Goal: Task Accomplishment & Management: Manage account settings

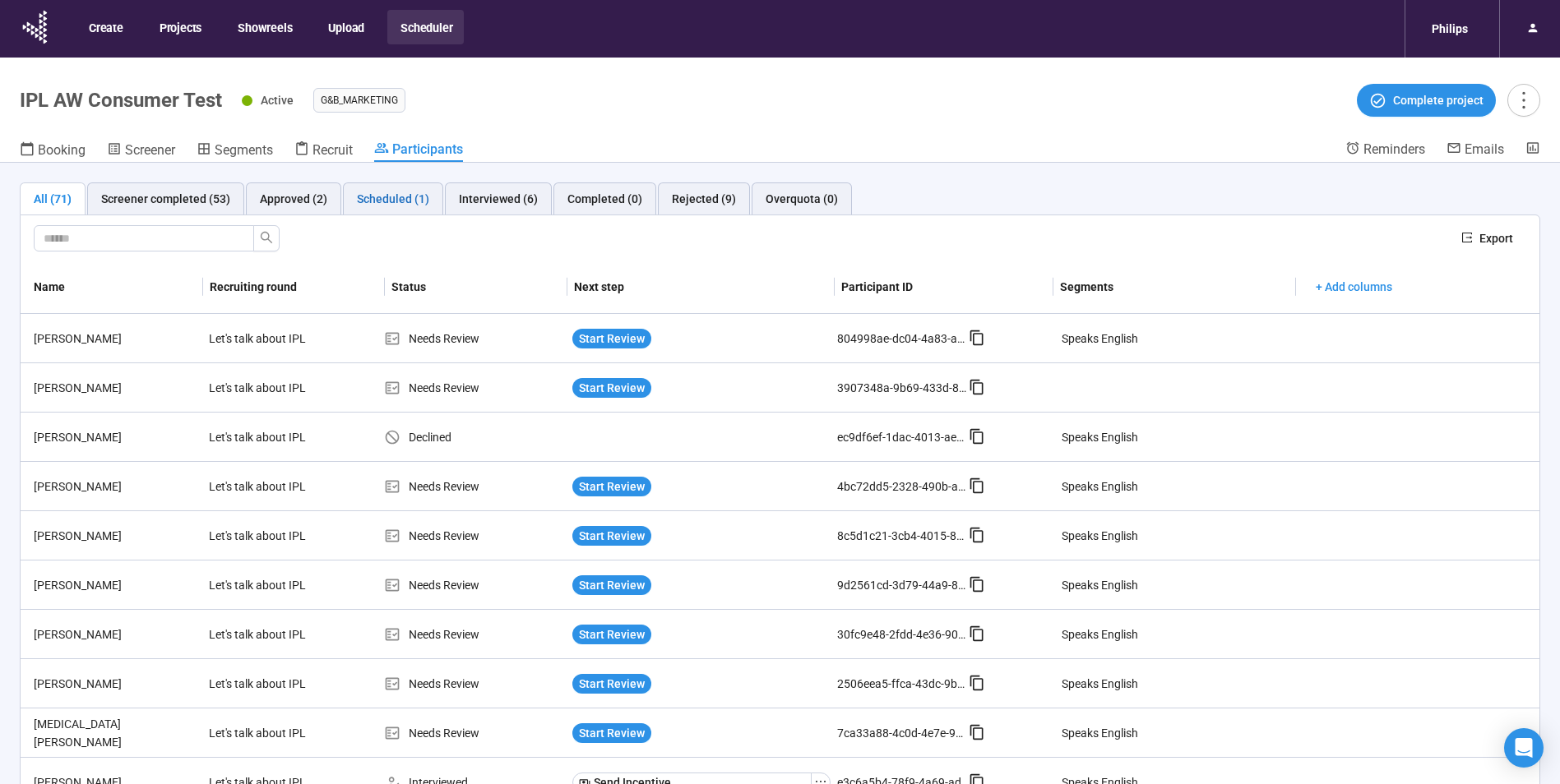
click at [389, 195] on div "Scheduled (1)" at bounding box center [393, 199] width 72 height 18
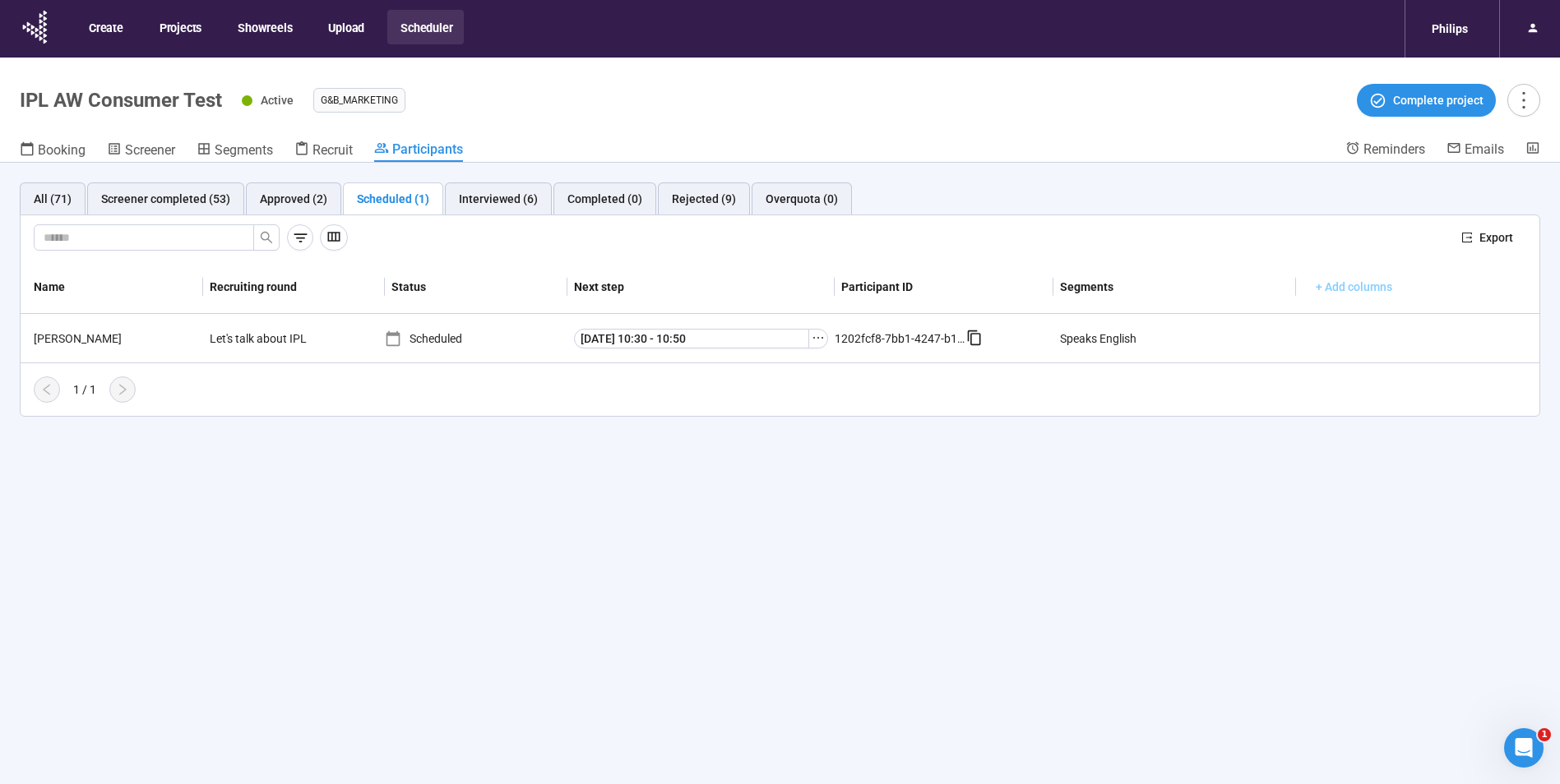
click at [1372, 282] on span "+ Add columns" at bounding box center [1353, 287] width 76 height 18
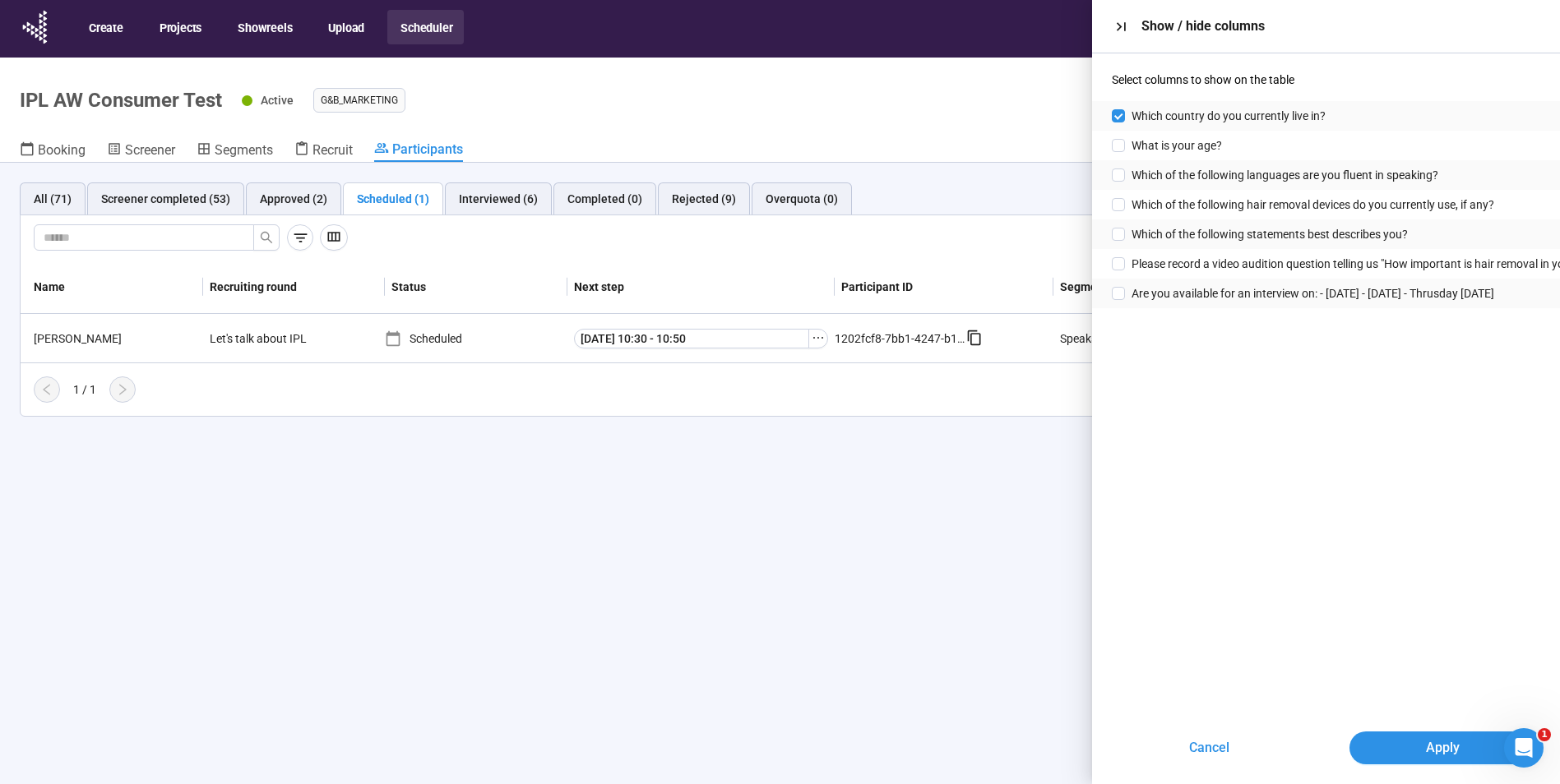
click at [1415, 730] on div "Cancel Apply" at bounding box center [1325, 745] width 467 height 79
click at [1440, 735] on button "Apply" at bounding box center [1444, 748] width 188 height 33
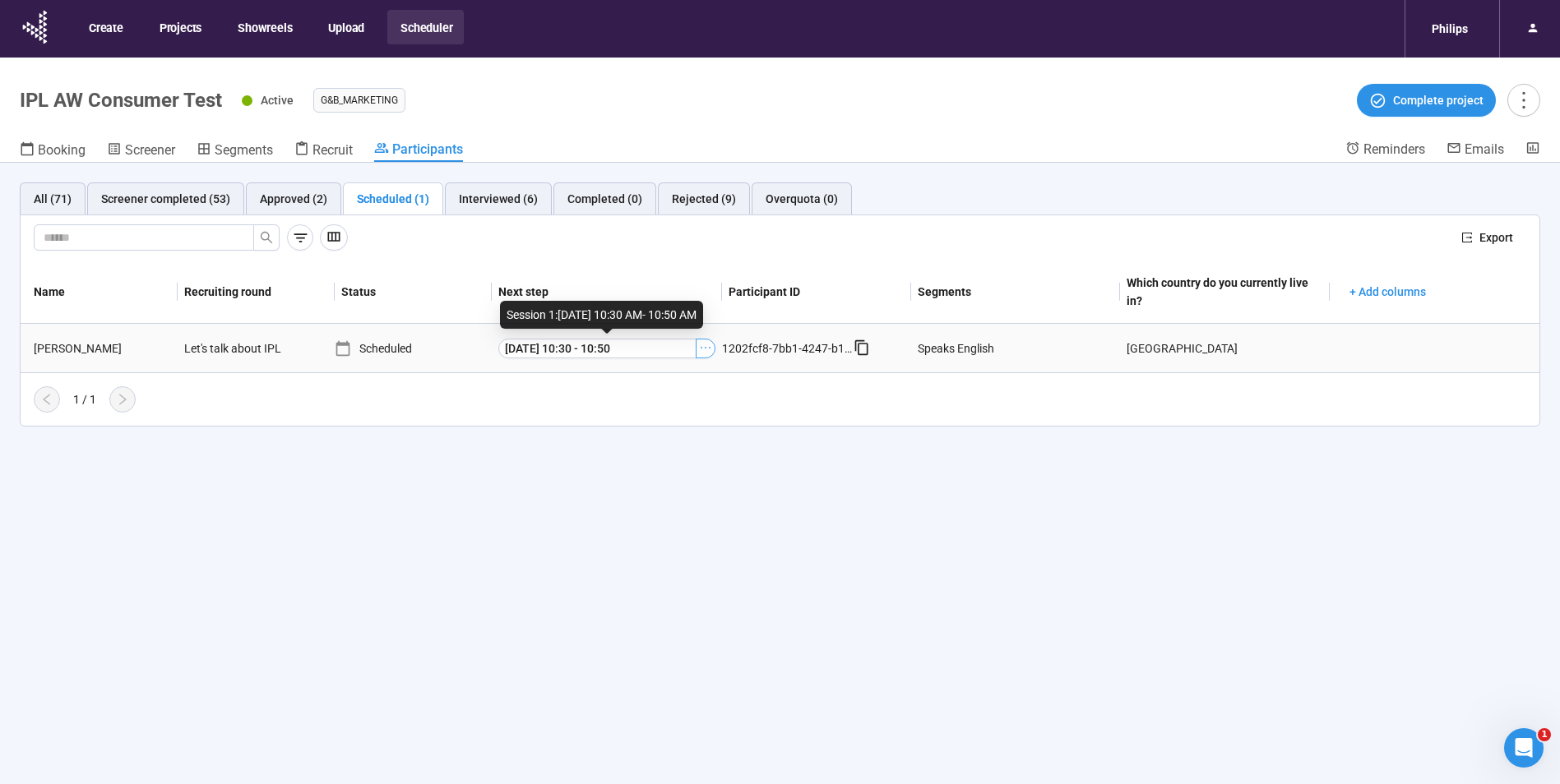
click at [707, 352] on icon "ellipsis" at bounding box center [705, 348] width 13 height 13
click at [643, 382] on span "Meeting Link Details" at bounding box center [681, 379] width 164 height 18
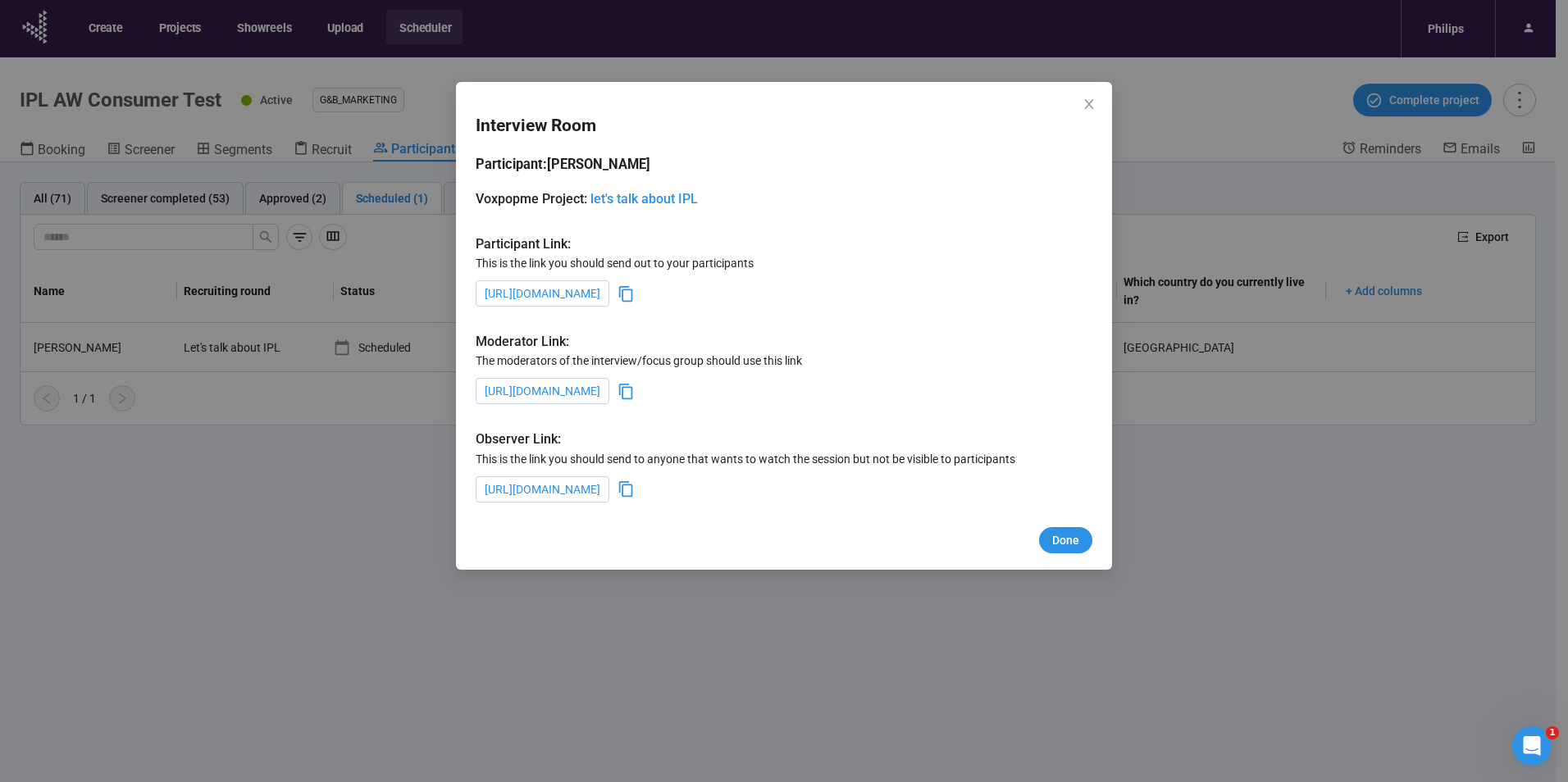
click at [633, 393] on icon at bounding box center [626, 391] width 14 height 16
click at [1093, 104] on icon "close" at bounding box center [1089, 104] width 13 height 13
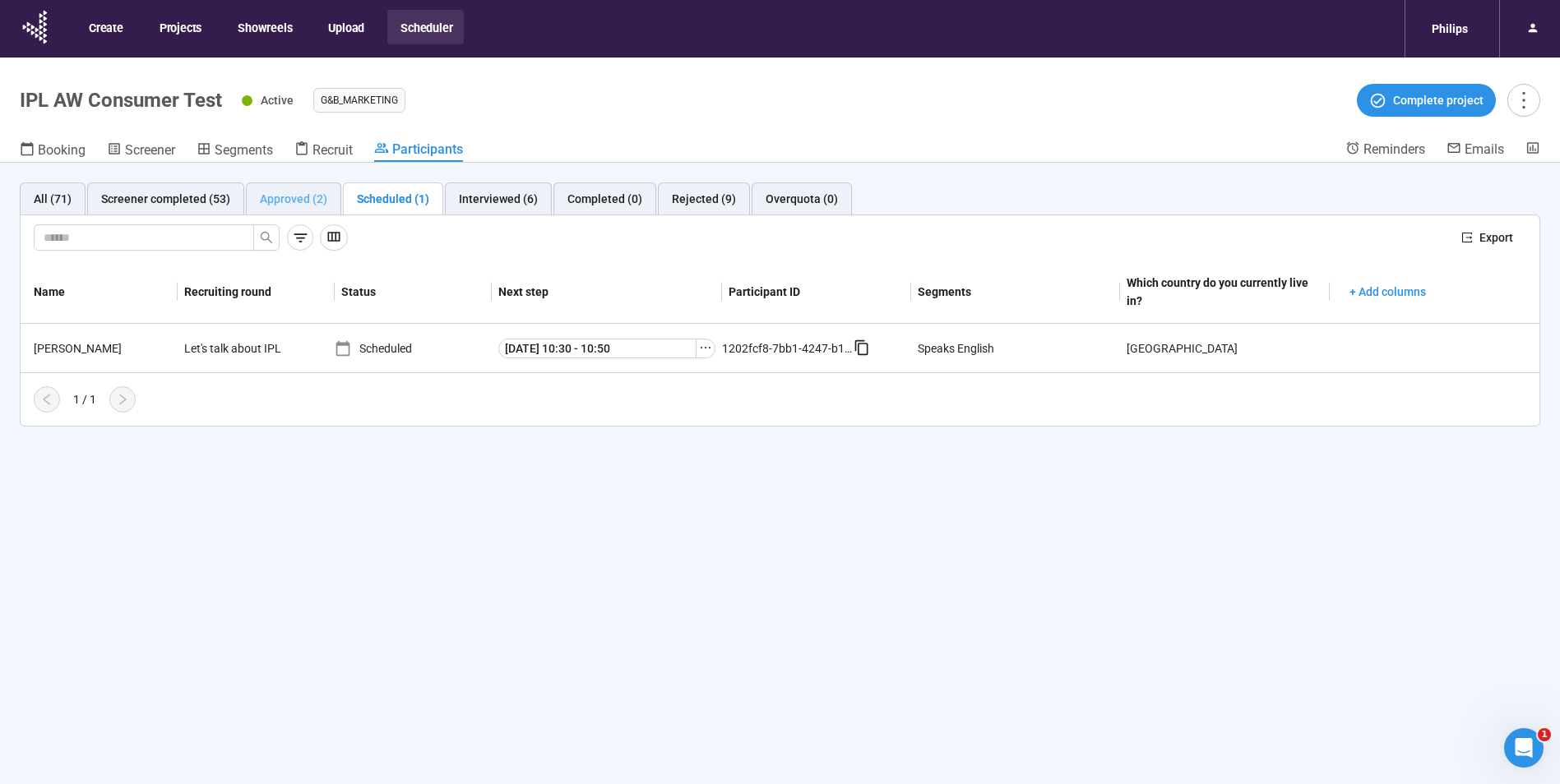
click at [298, 188] on div "Approved (2)" at bounding box center [293, 199] width 96 height 33
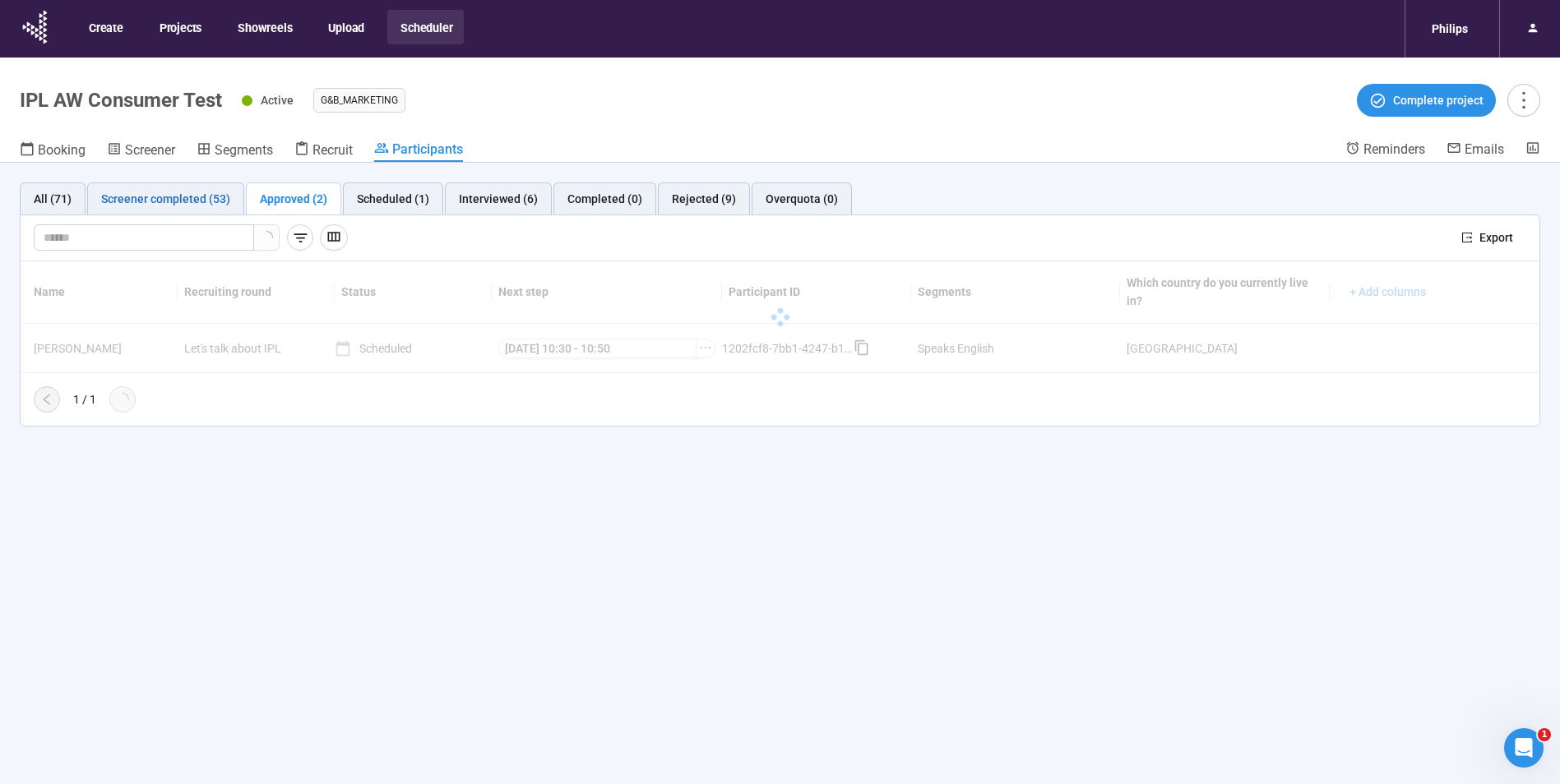
click at [183, 193] on div "Screener completed (53)" at bounding box center [166, 199] width 129 height 18
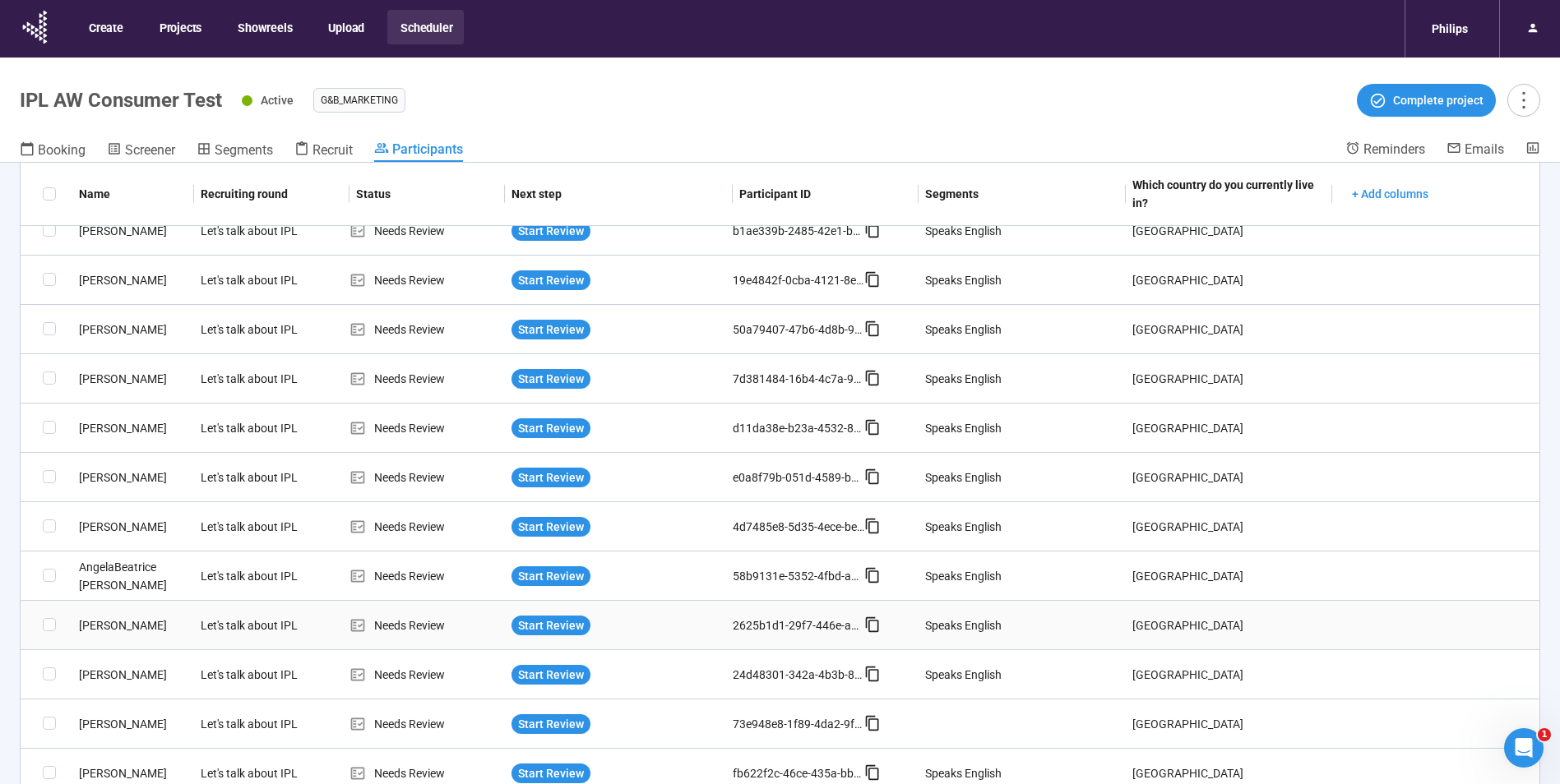
scroll to position [1015, 0]
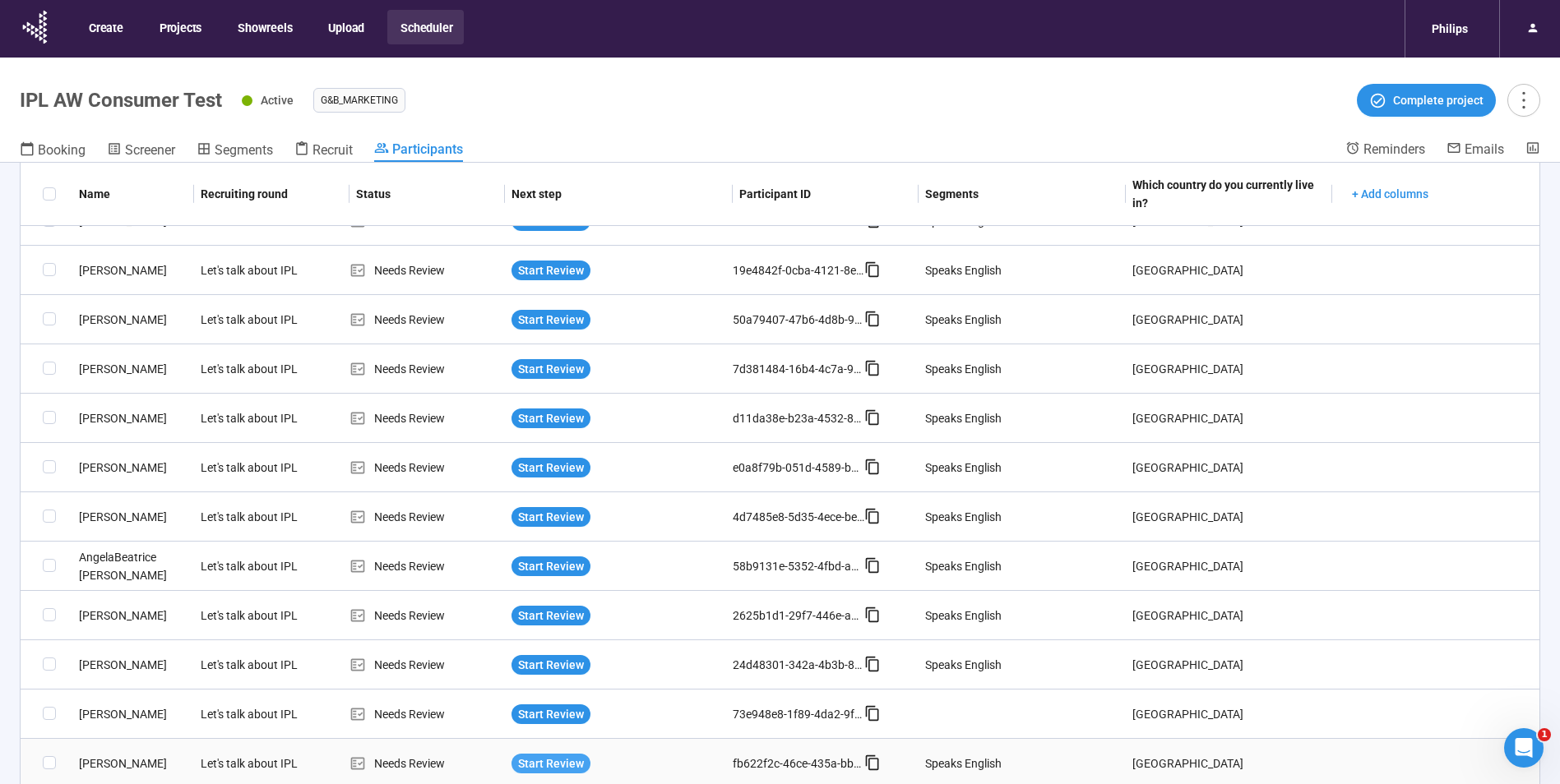
click at [532, 755] on span "Start Review" at bounding box center [550, 764] width 66 height 18
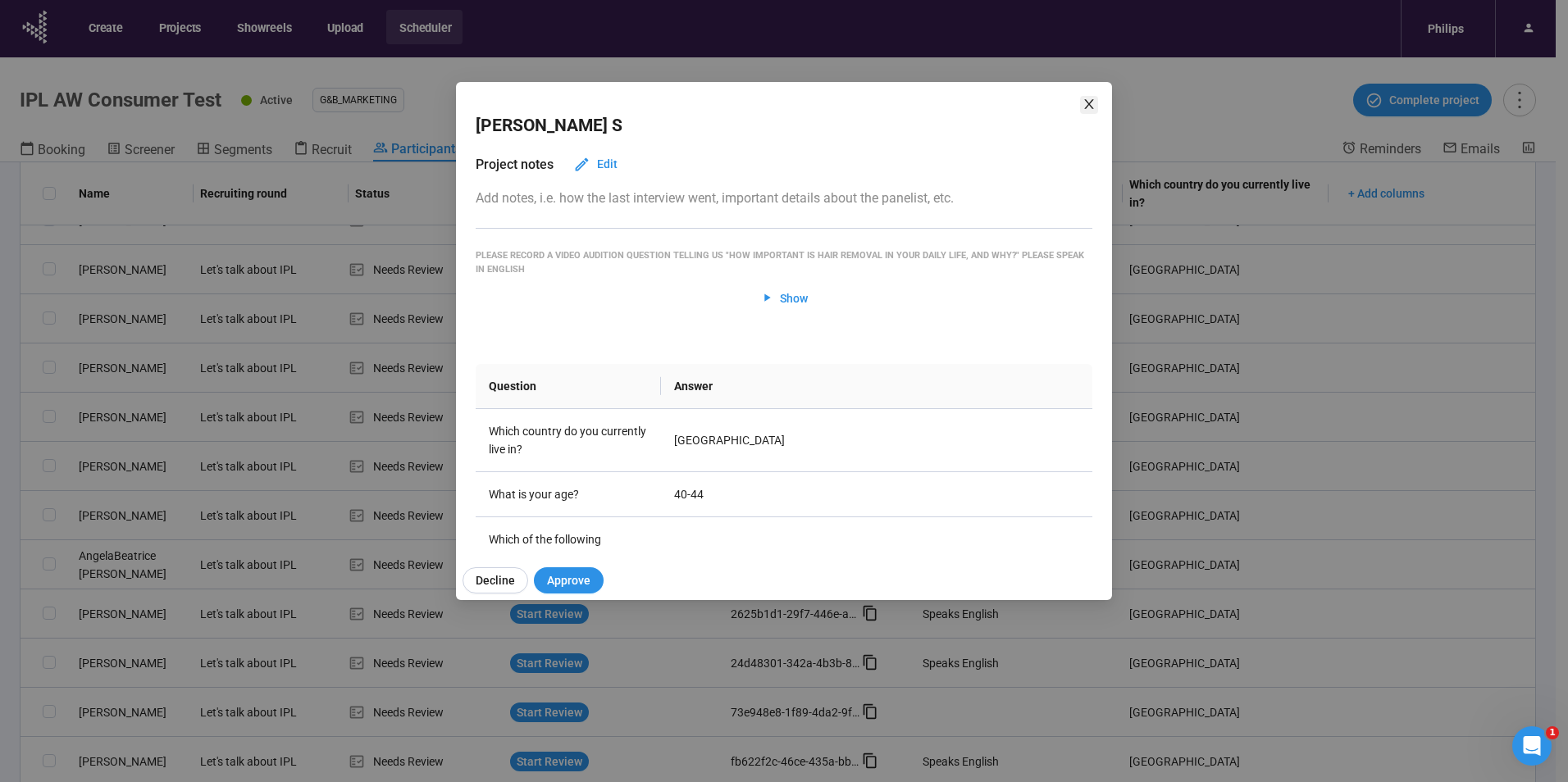
click at [1095, 103] on span "Close" at bounding box center [1089, 105] width 18 height 18
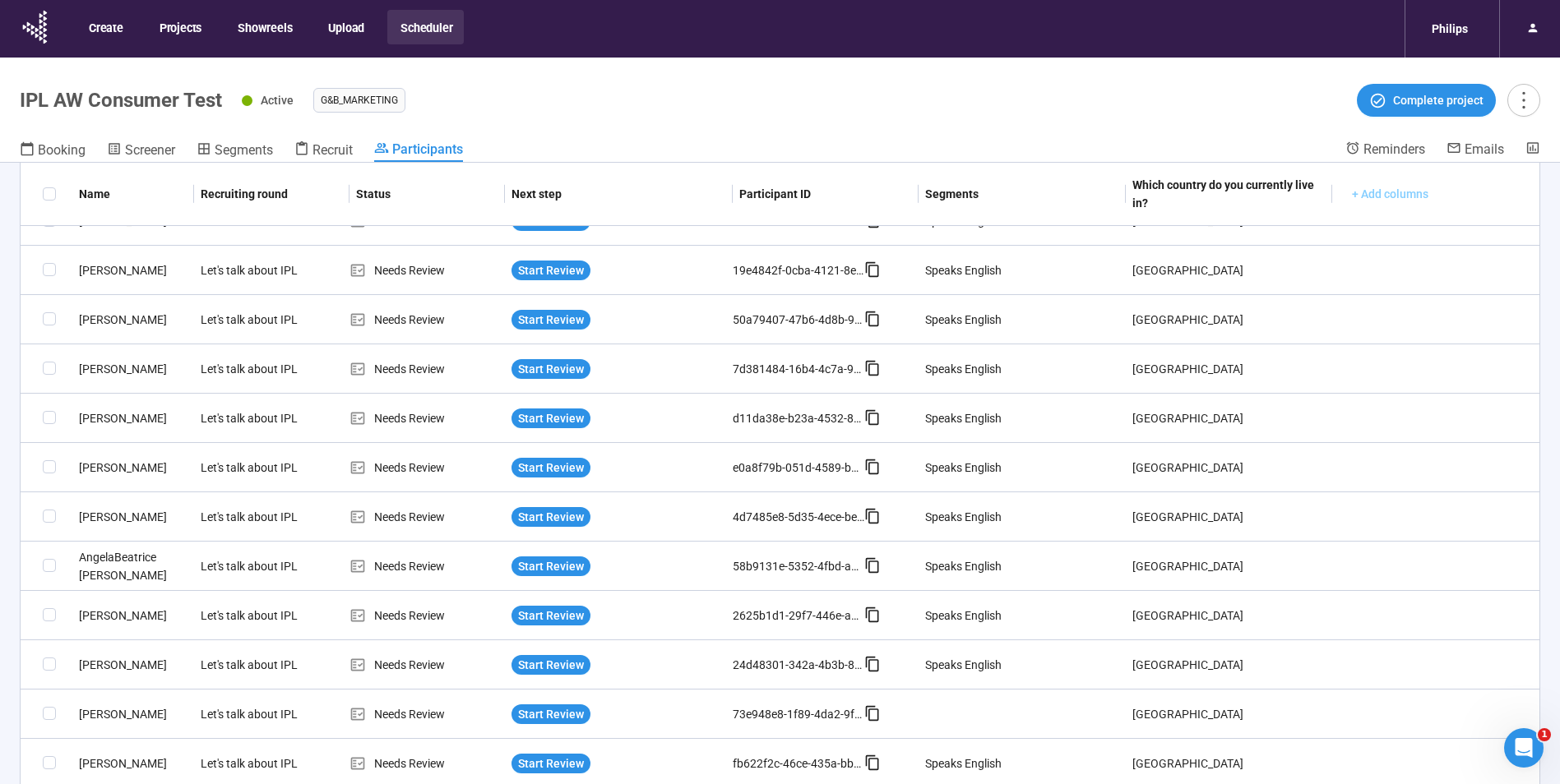
click at [1390, 192] on span "+ Add columns" at bounding box center [1390, 194] width 76 height 18
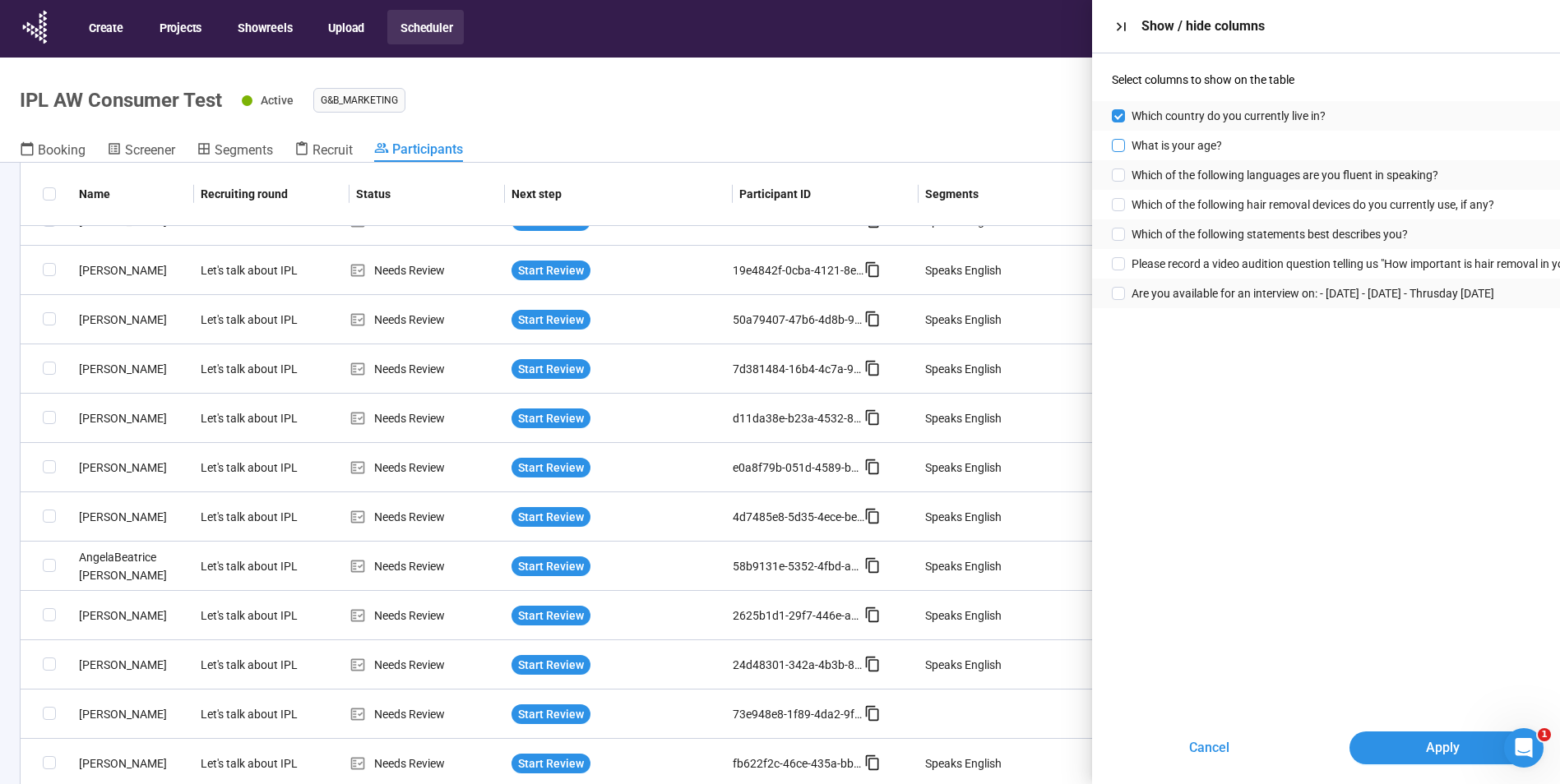
click at [1113, 143] on span at bounding box center [1118, 146] width 13 height 13
click at [1411, 754] on button "Apply" at bounding box center [1444, 748] width 188 height 33
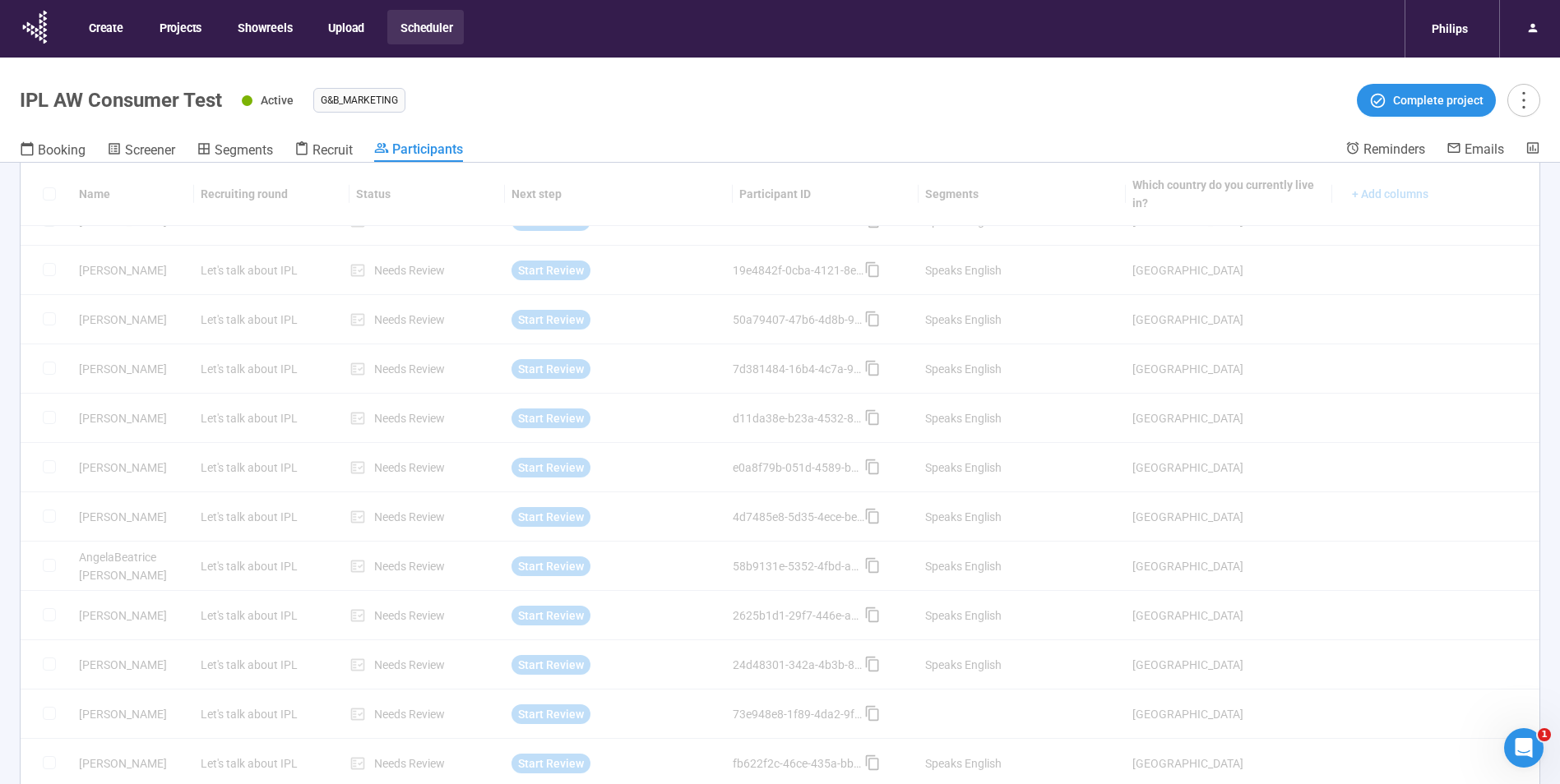
scroll to position [58, 0]
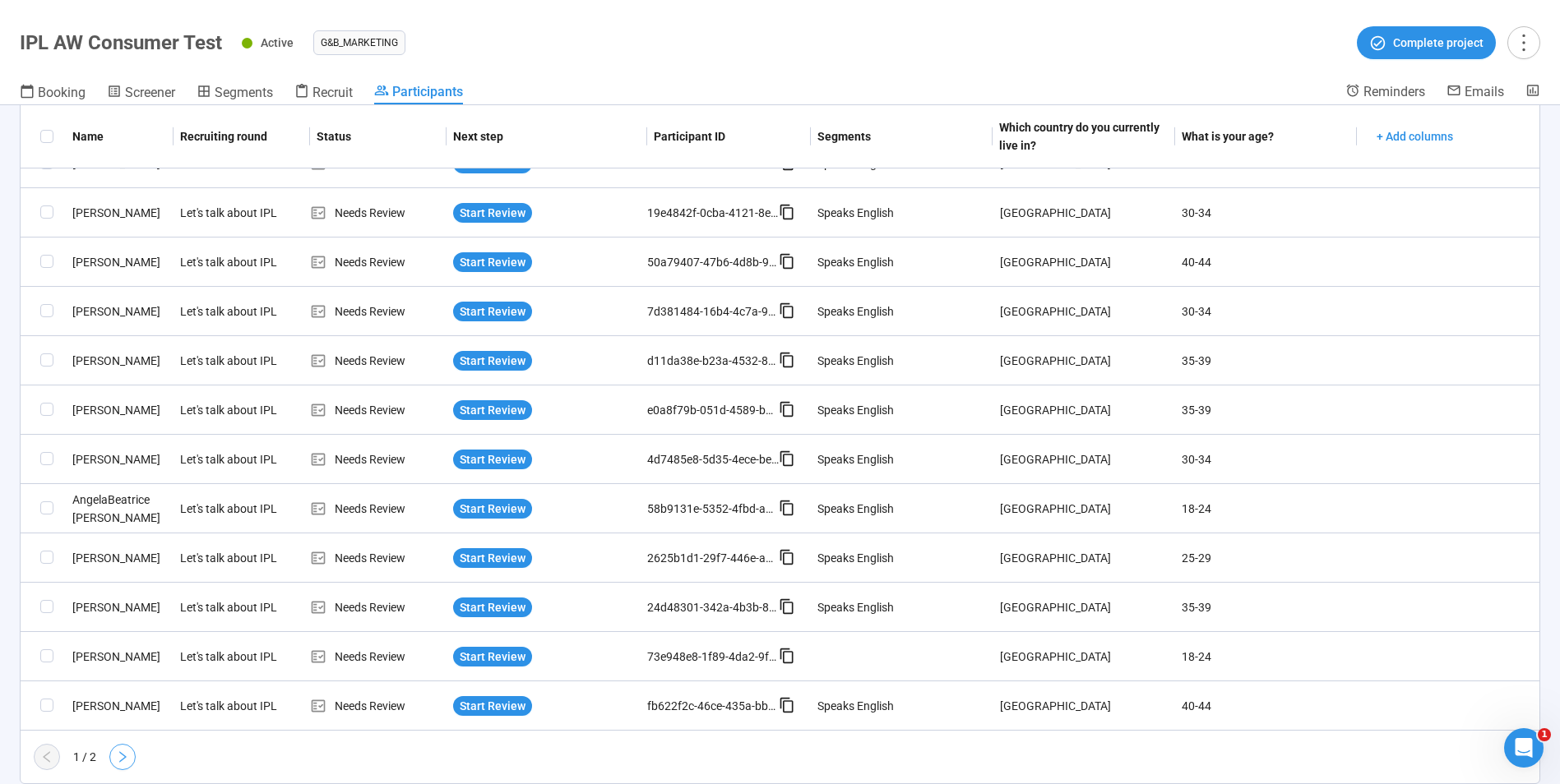
click at [126, 761] on icon "right" at bounding box center [122, 757] width 13 height 13
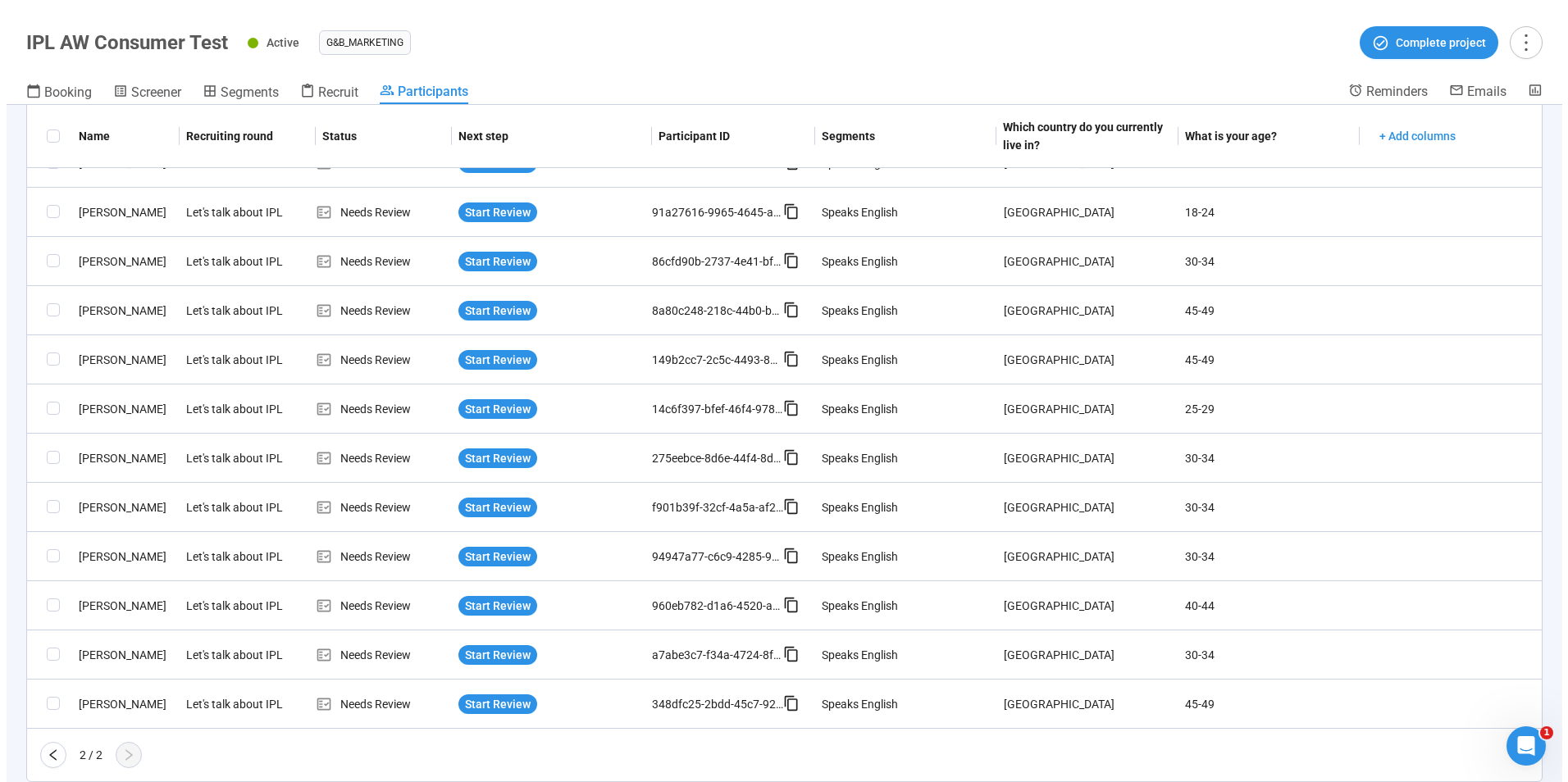
scroll to position [668, 0]
click at [471, 606] on span "Start Review" at bounding box center [491, 607] width 66 height 18
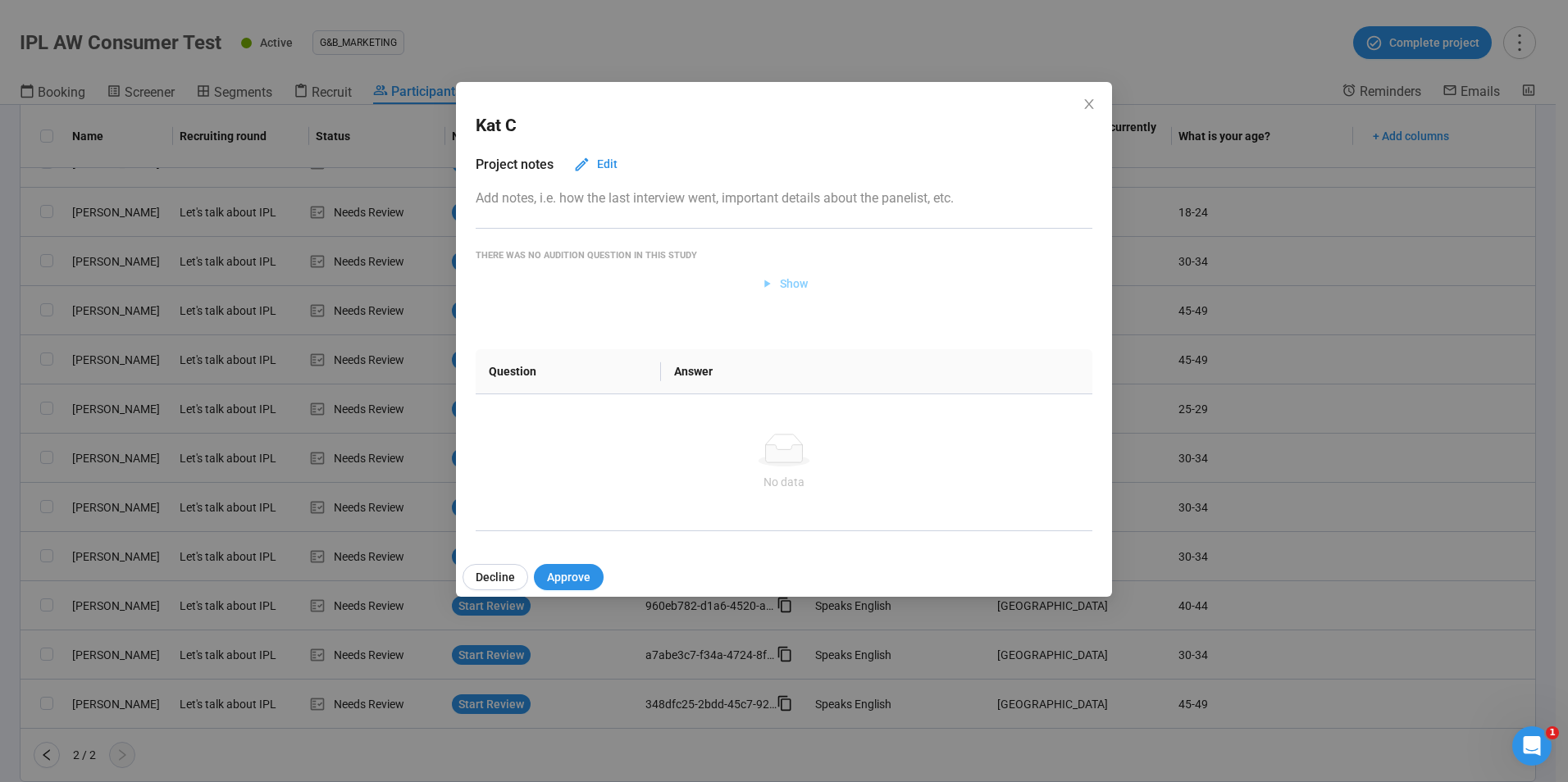
click at [787, 280] on span "Show" at bounding box center [793, 284] width 28 height 18
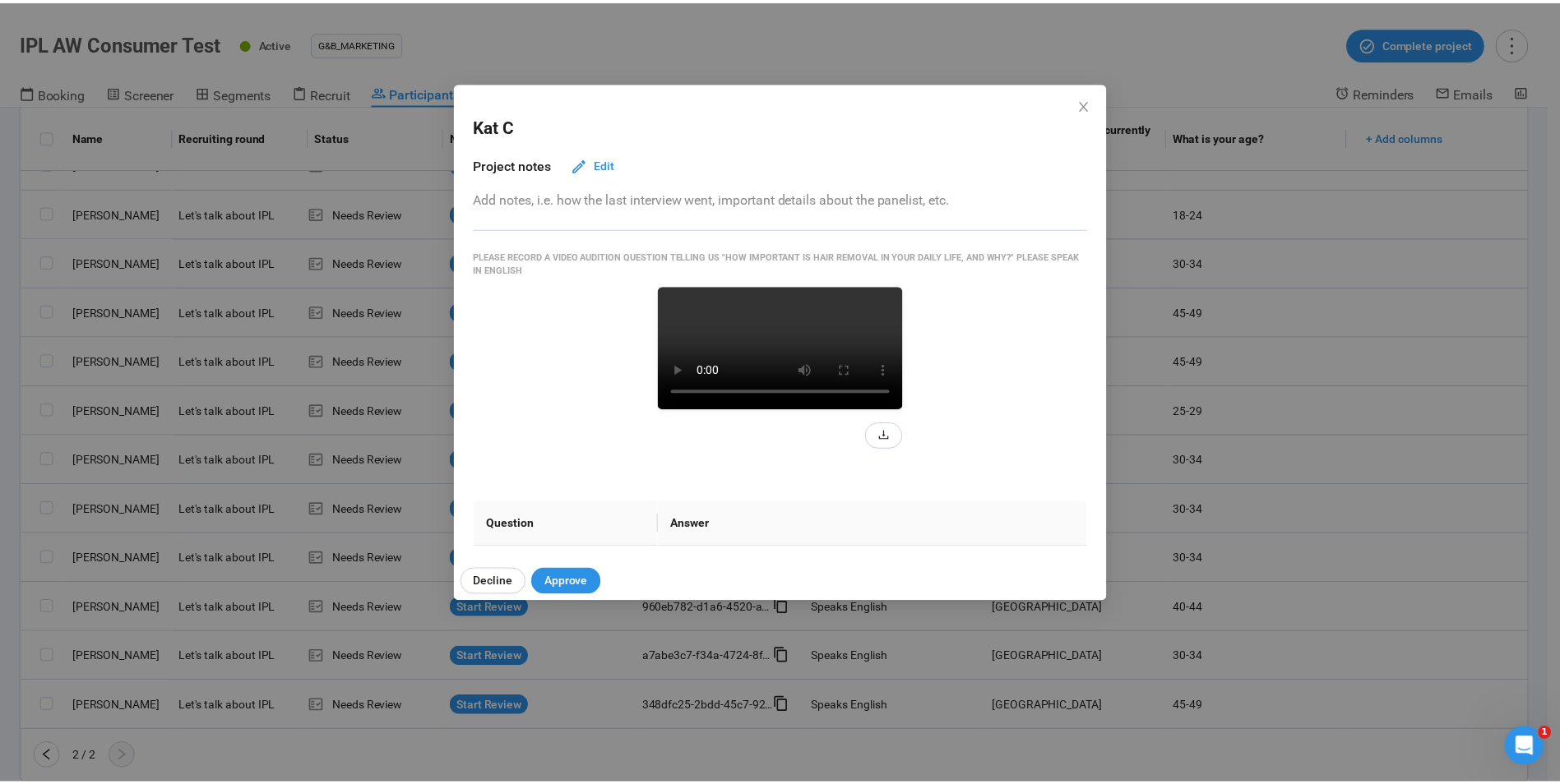
scroll to position [82, 0]
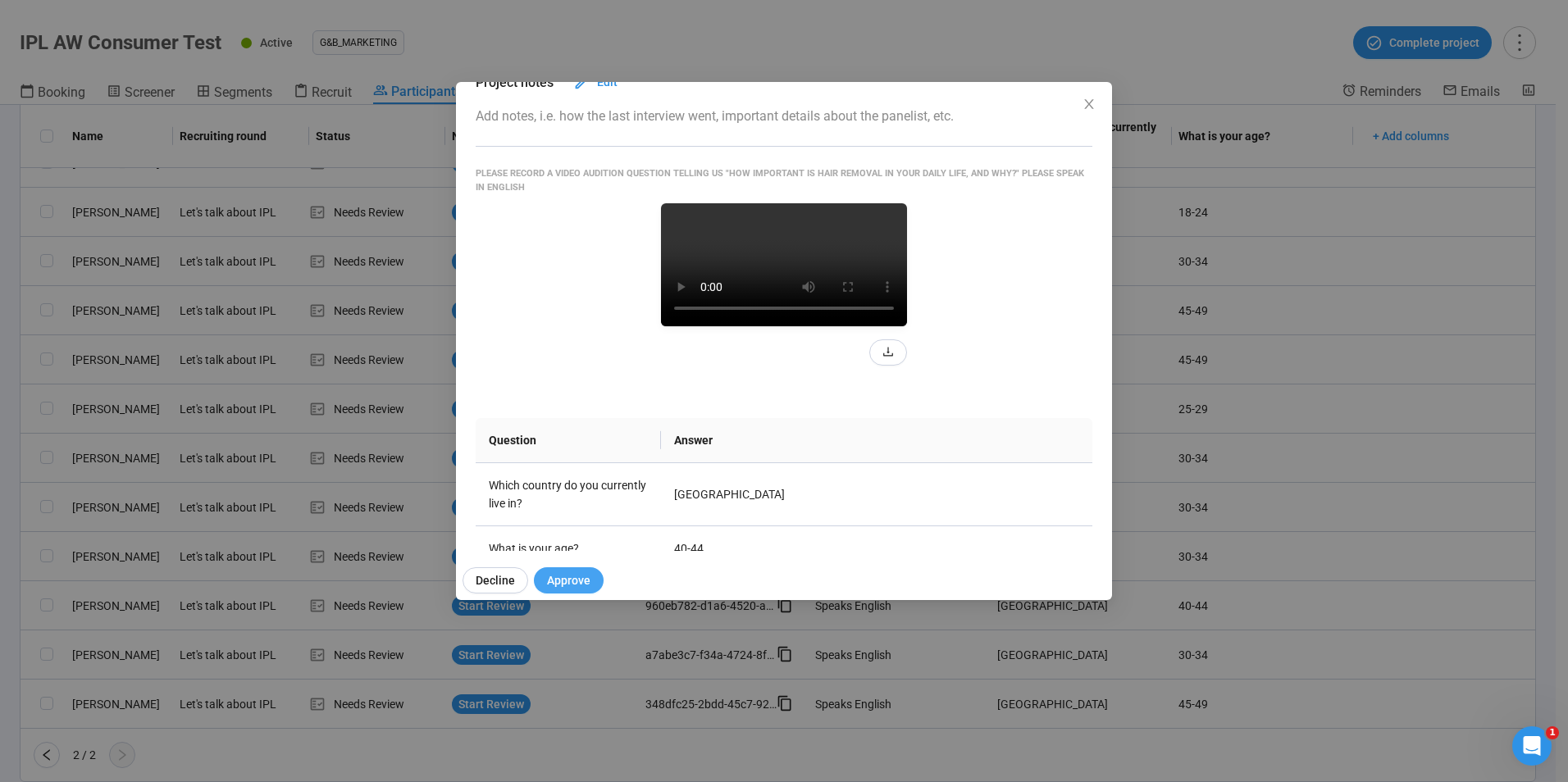
click at [566, 575] on span "Approve" at bounding box center [569, 581] width 43 height 18
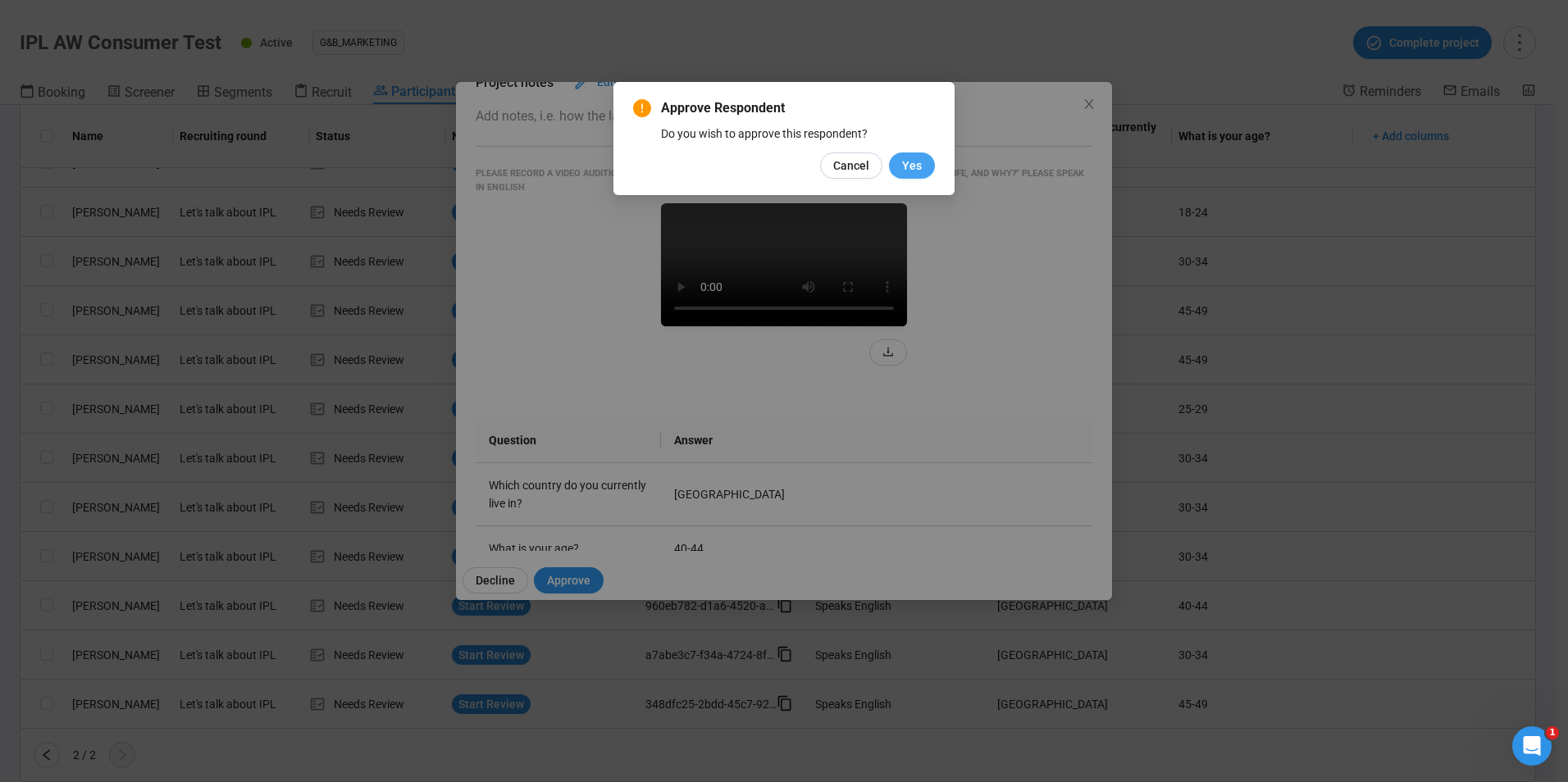
click at [919, 156] on span "Yes" at bounding box center [912, 165] width 20 height 18
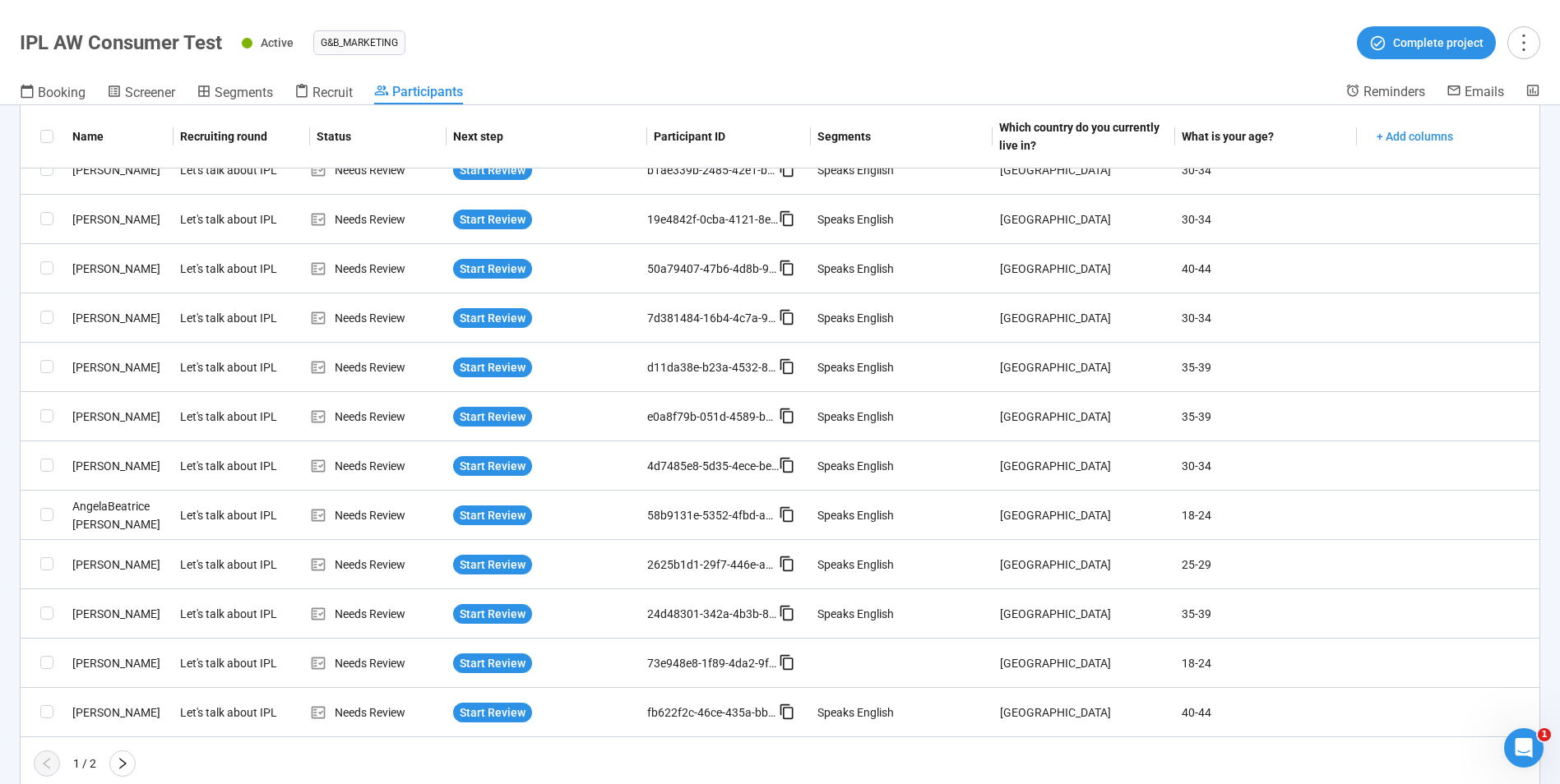
scroll to position [1015, 0]
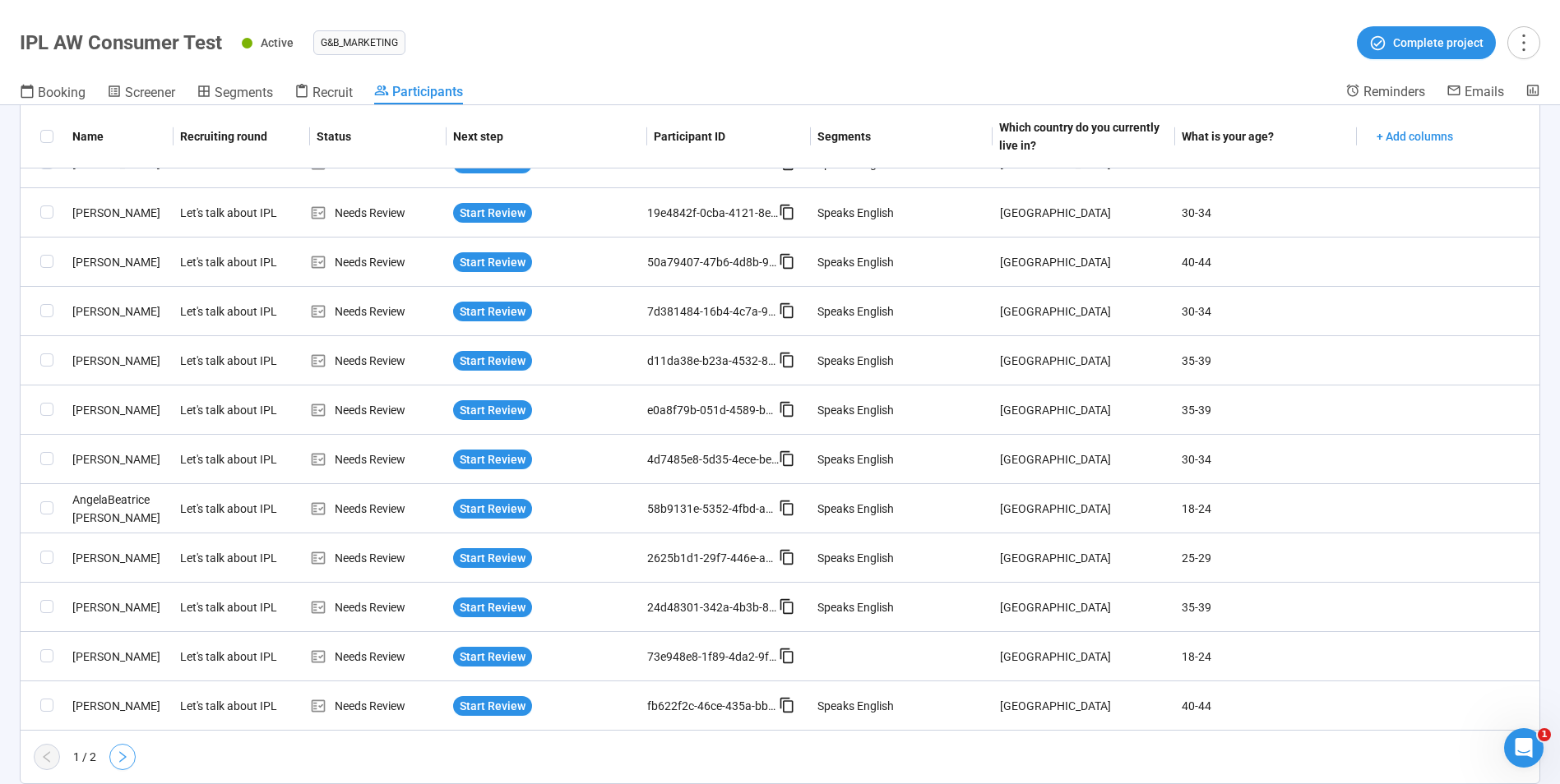
click at [113, 758] on button "button" at bounding box center [122, 756] width 26 height 26
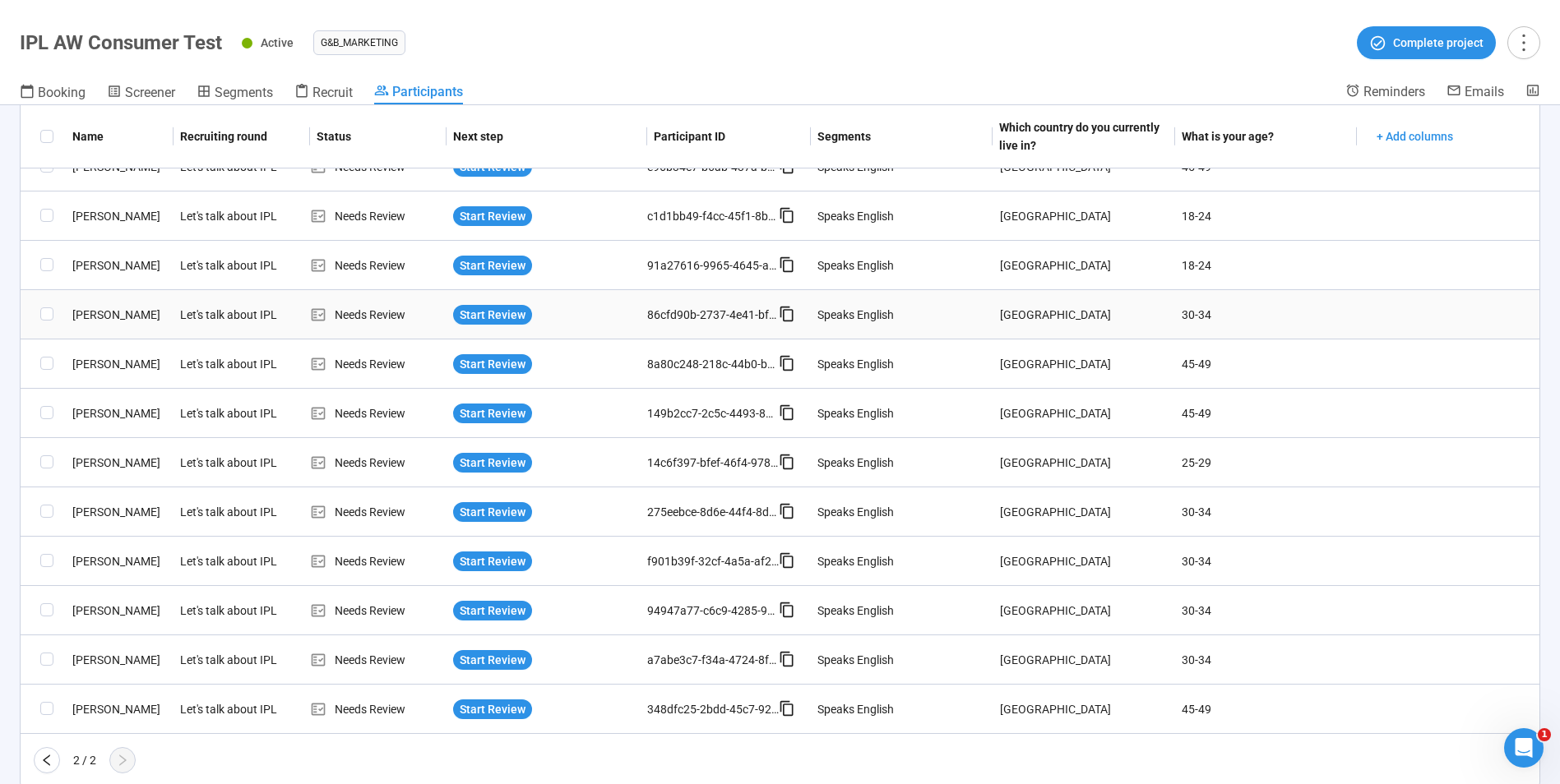
scroll to position [621, 0]
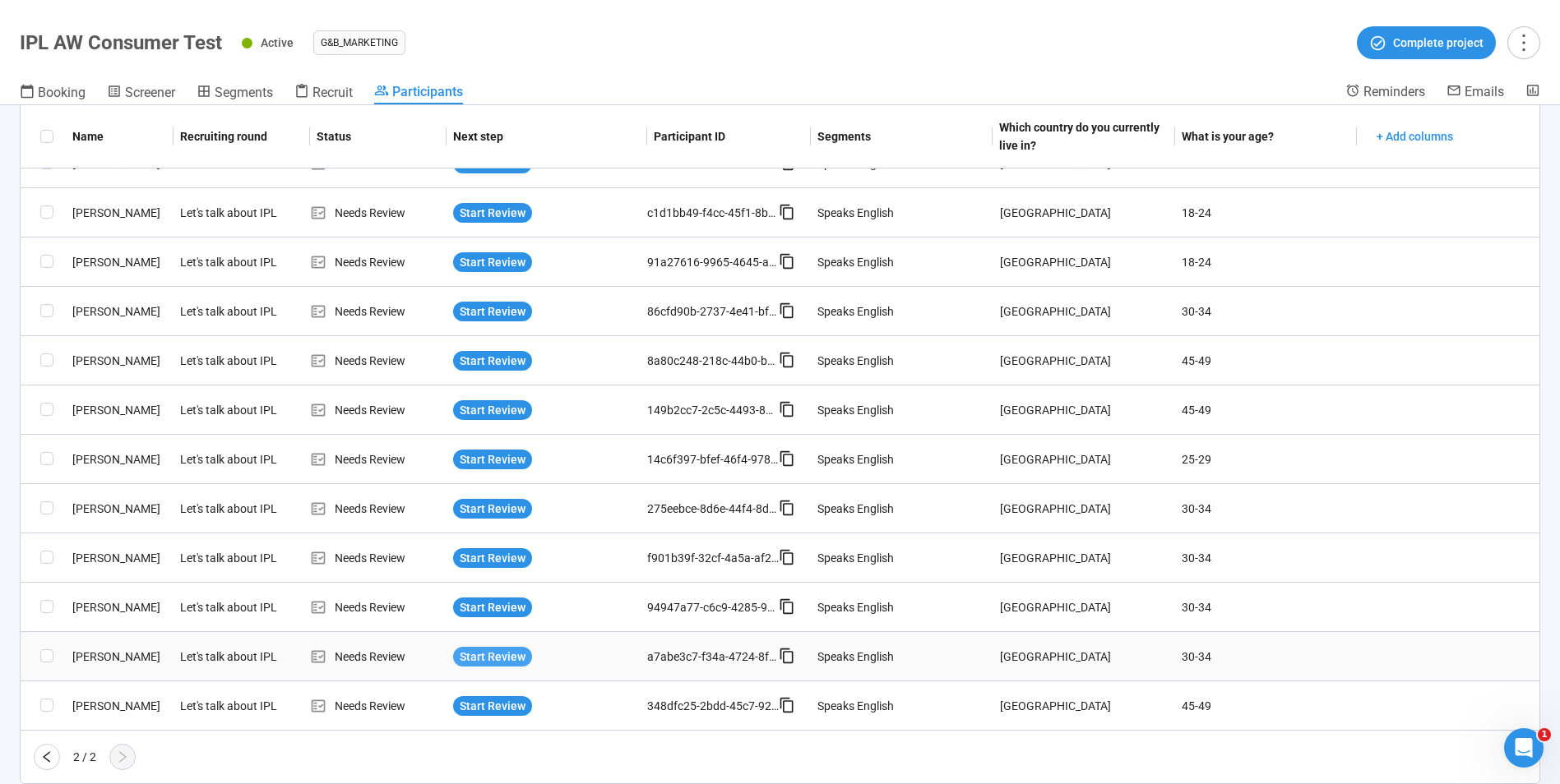
click at [474, 660] on span "Start Review" at bounding box center [493, 657] width 66 height 18
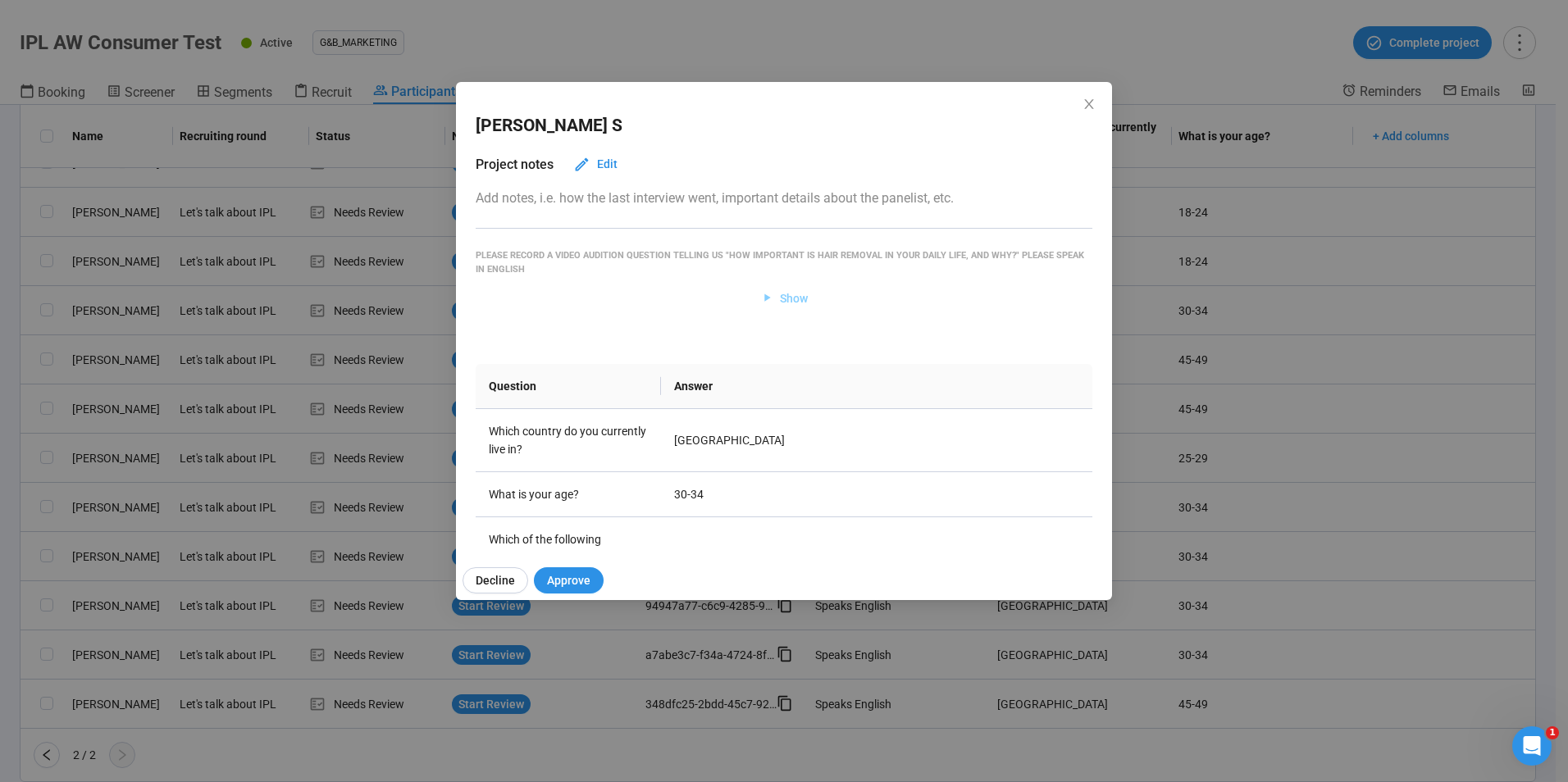
click at [779, 293] on span "Show" at bounding box center [793, 298] width 28 height 18
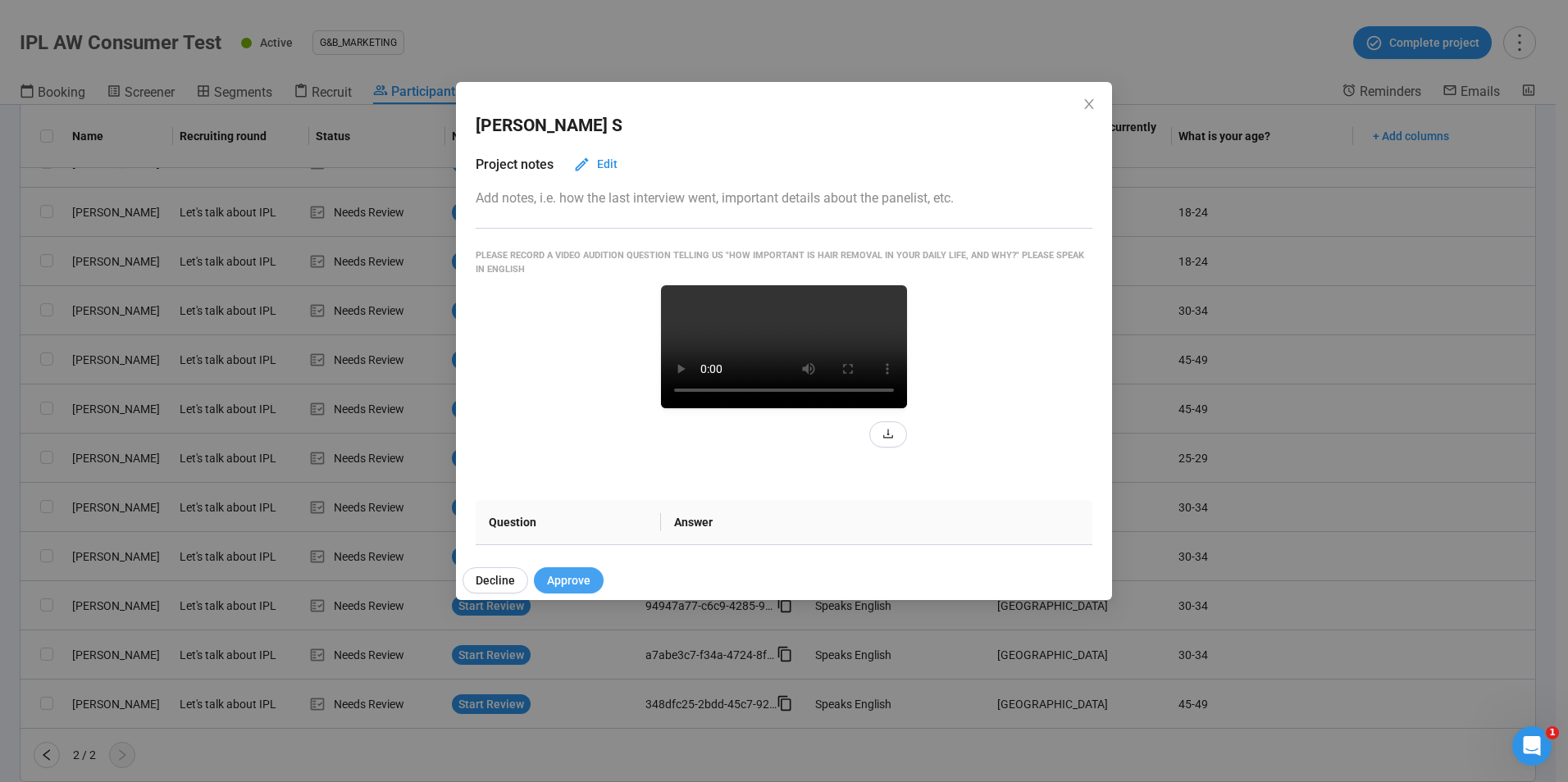
click at [577, 576] on span "Approve" at bounding box center [569, 581] width 43 height 18
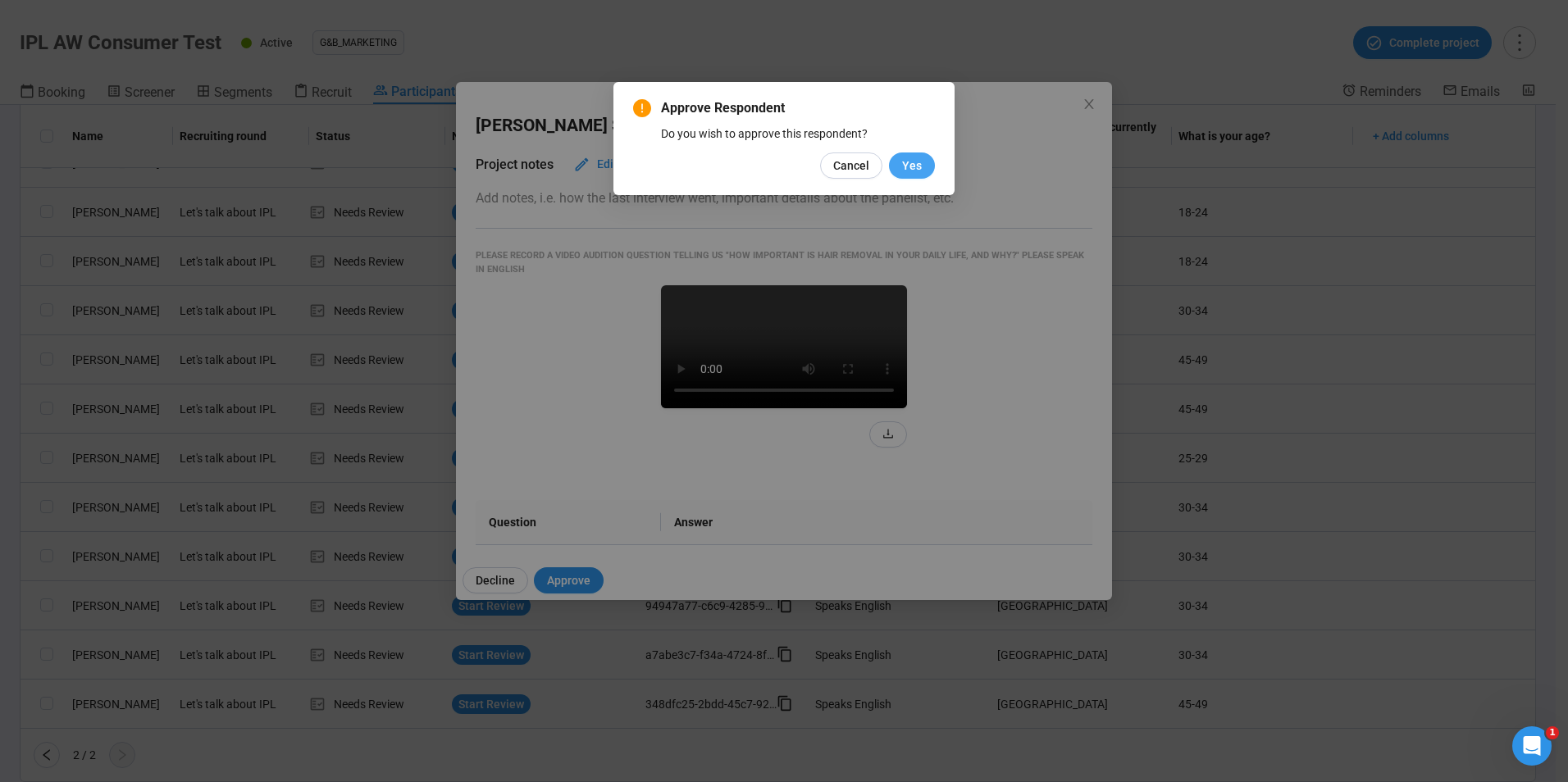
click at [916, 167] on span "Yes" at bounding box center [912, 165] width 20 height 18
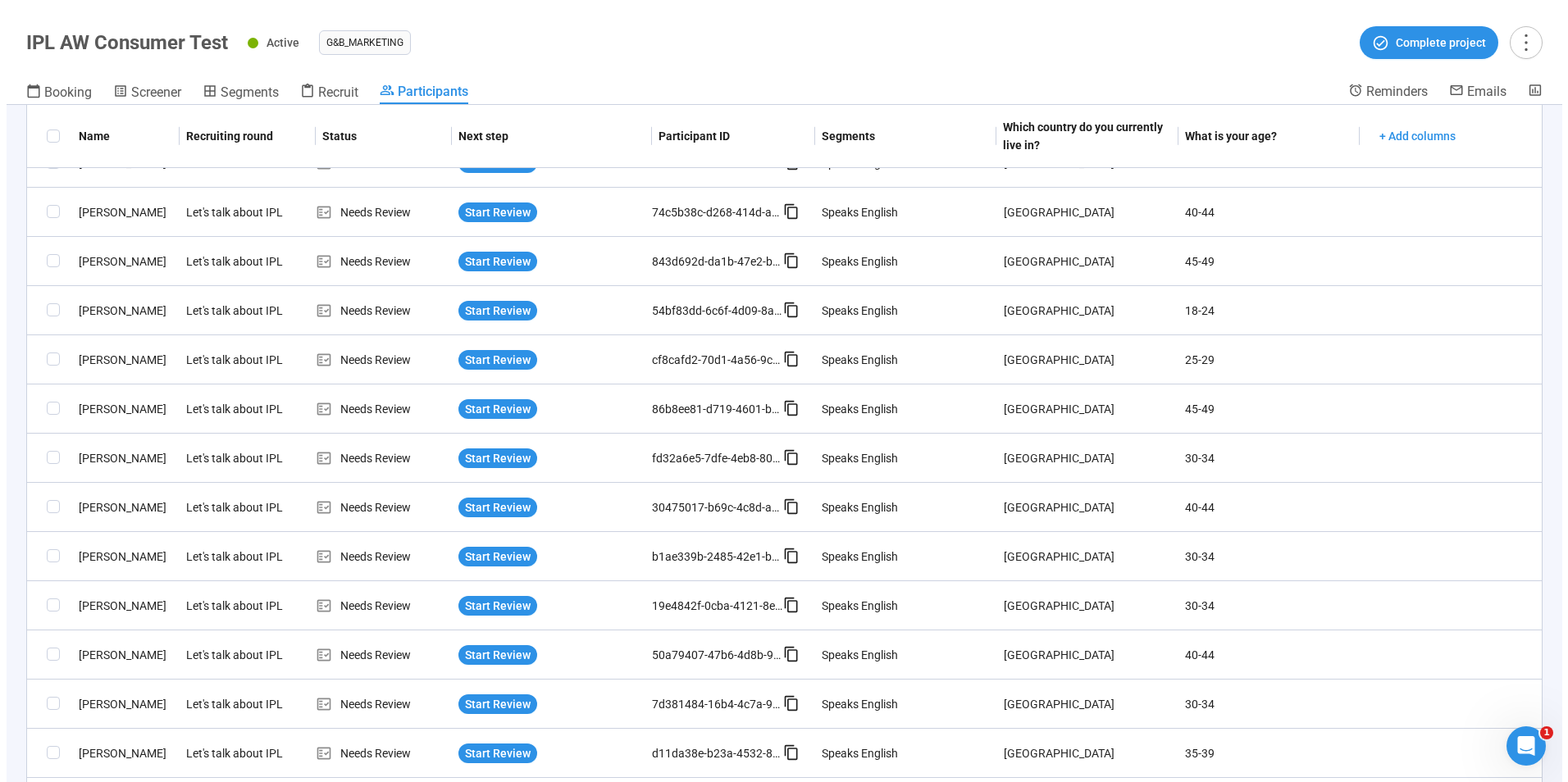
scroll to position [0, 0]
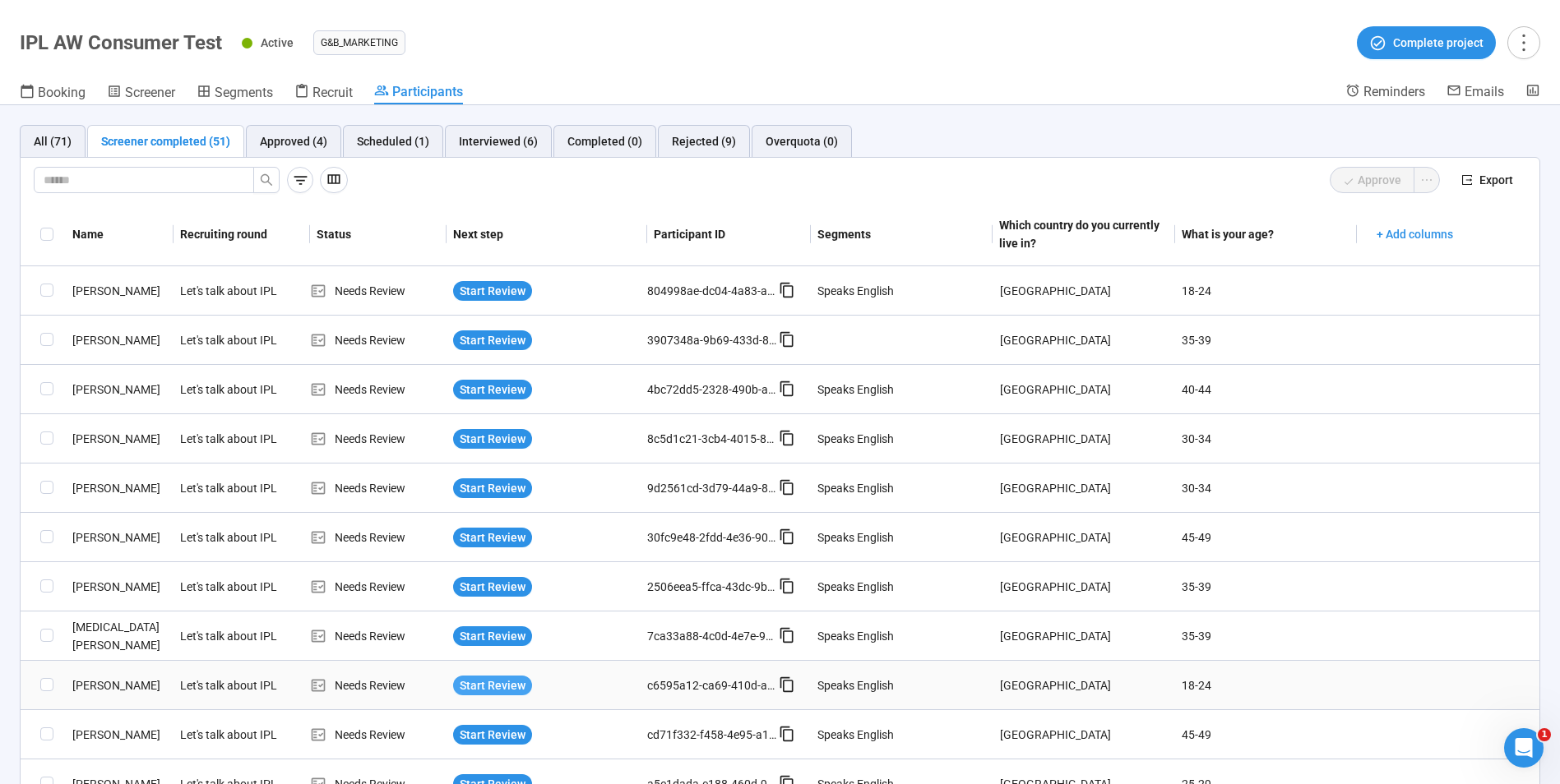
click at [491, 688] on span "Start Review" at bounding box center [493, 686] width 66 height 18
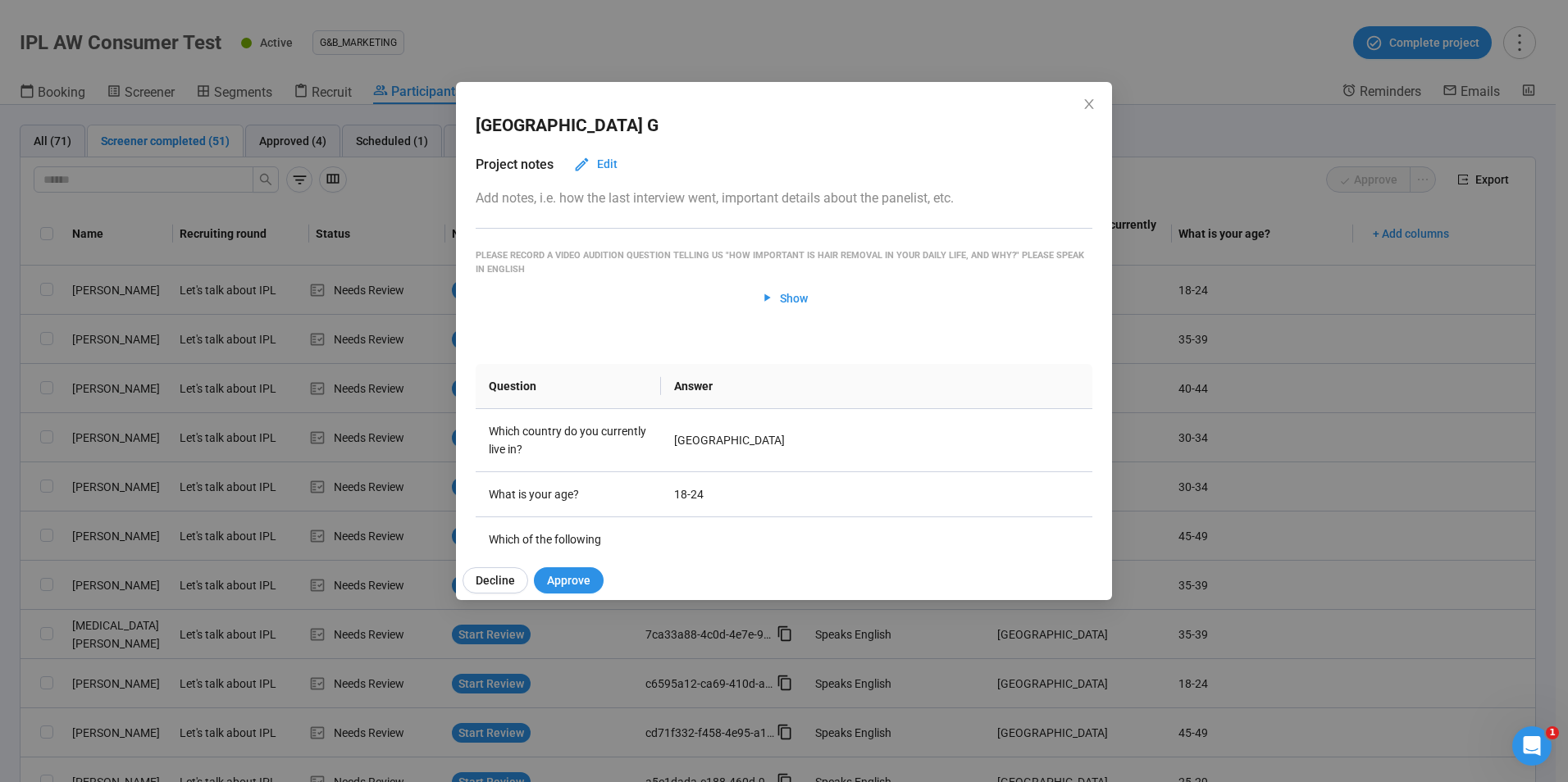
drag, startPoint x: 574, startPoint y: 570, endPoint x: 566, endPoint y: 558, distance: 14.4
click at [566, 559] on div "Sydney G Project notes Edit Add notes, i.e. how the last interview went, import…" at bounding box center [784, 341] width 656 height 518
click at [783, 302] on span "Show" at bounding box center [793, 298] width 28 height 18
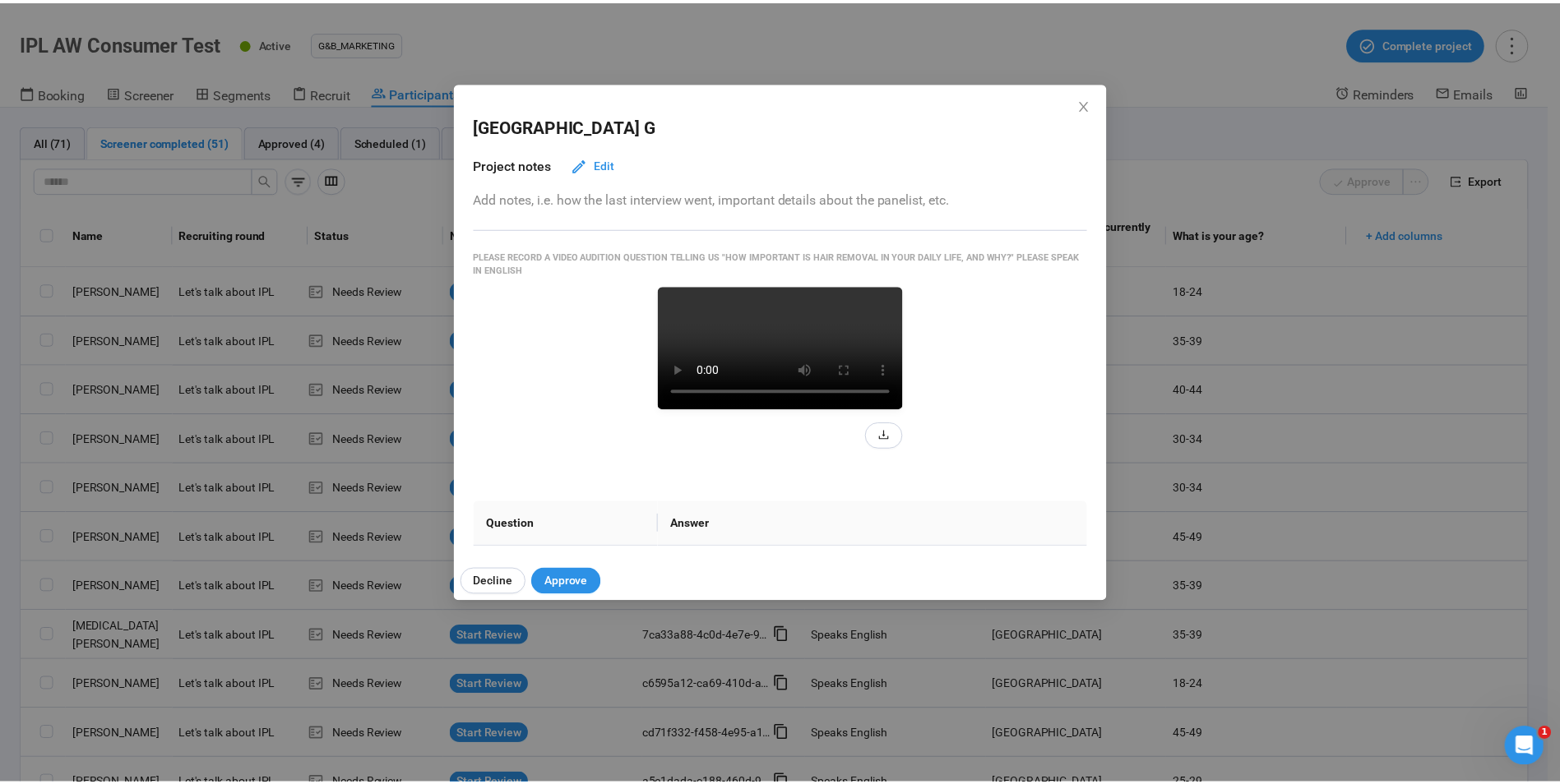
scroll to position [82, 0]
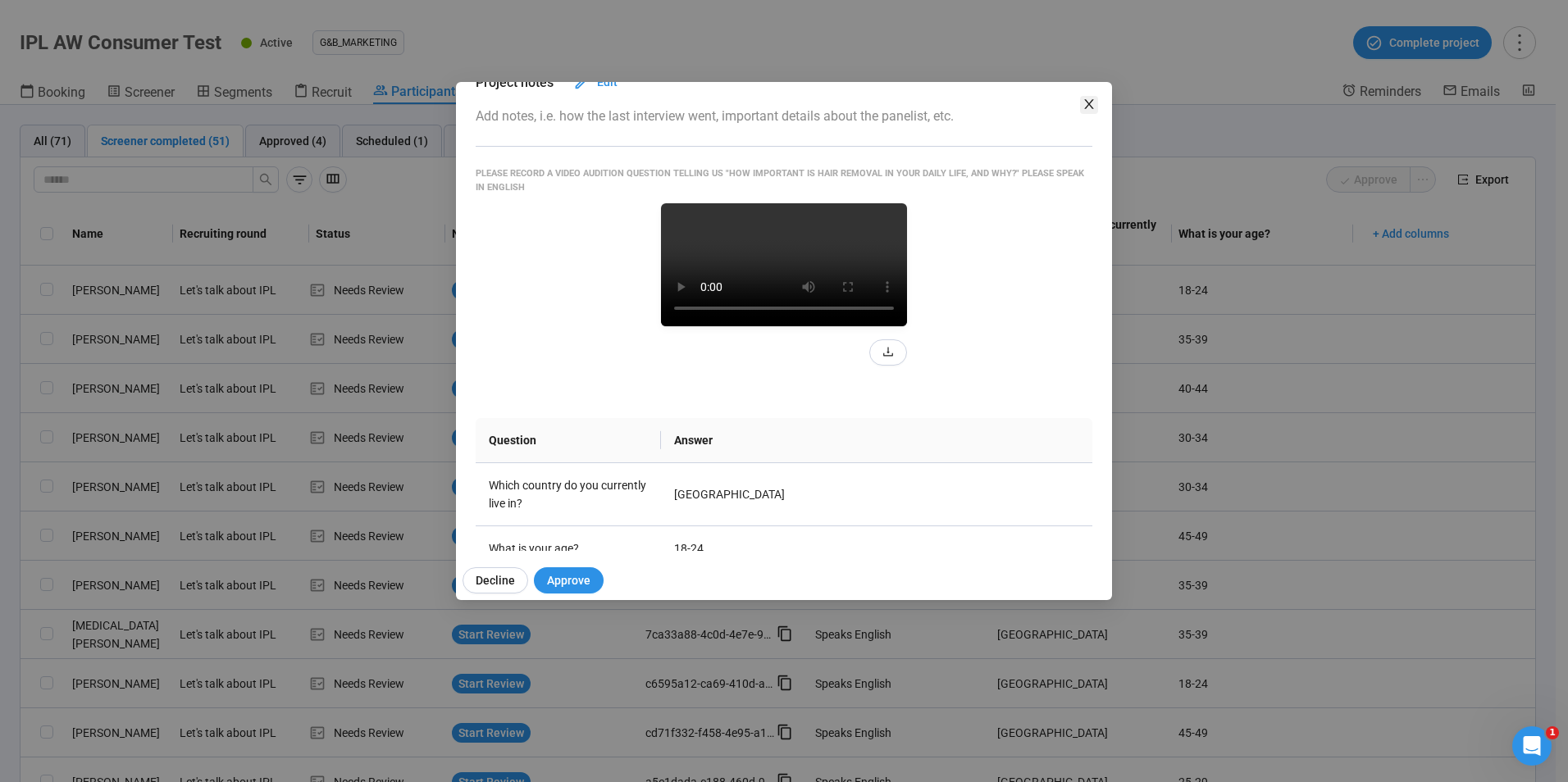
click at [1092, 108] on icon "close" at bounding box center [1088, 104] width 9 height 10
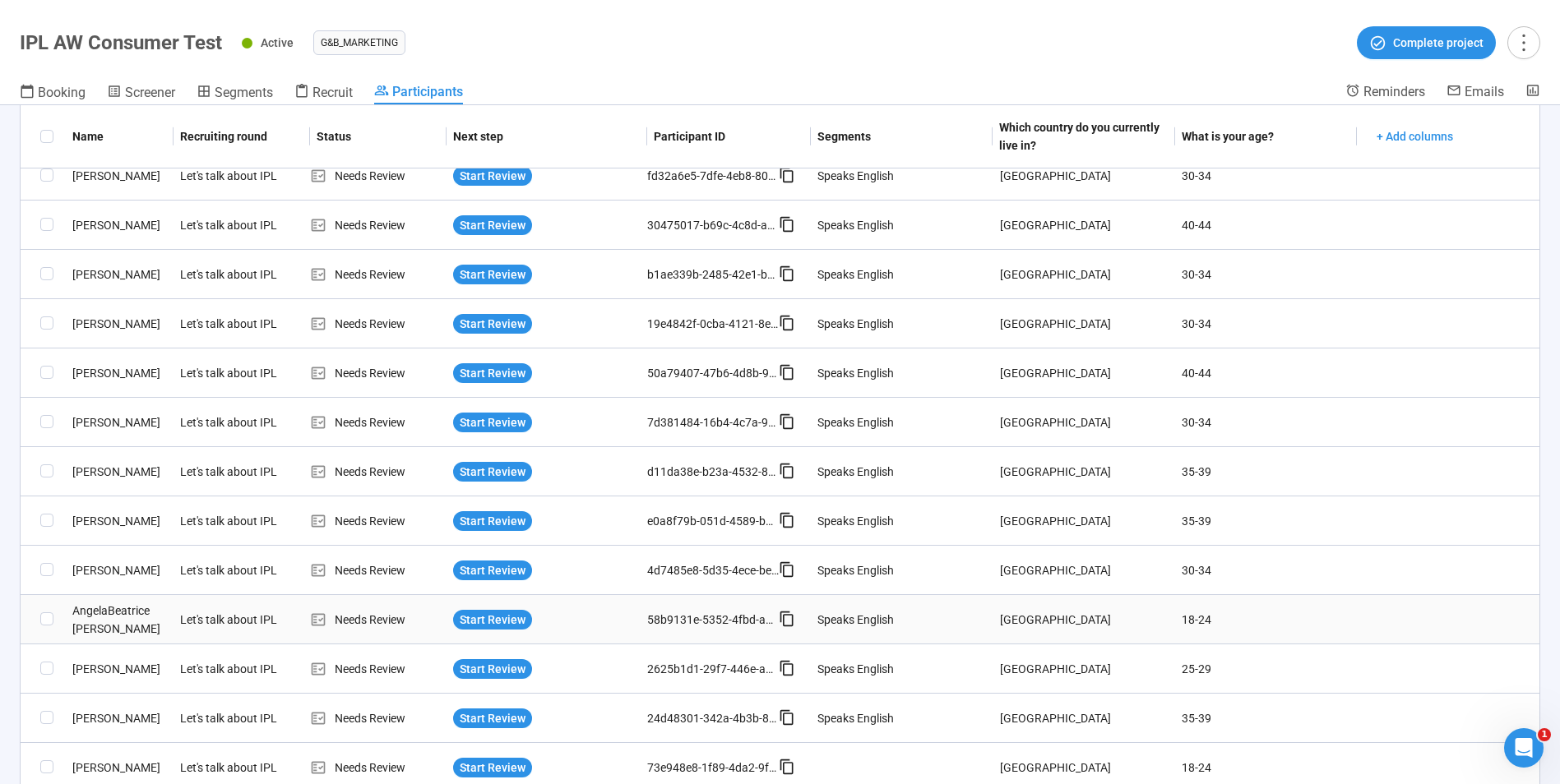
scroll to position [1015, 0]
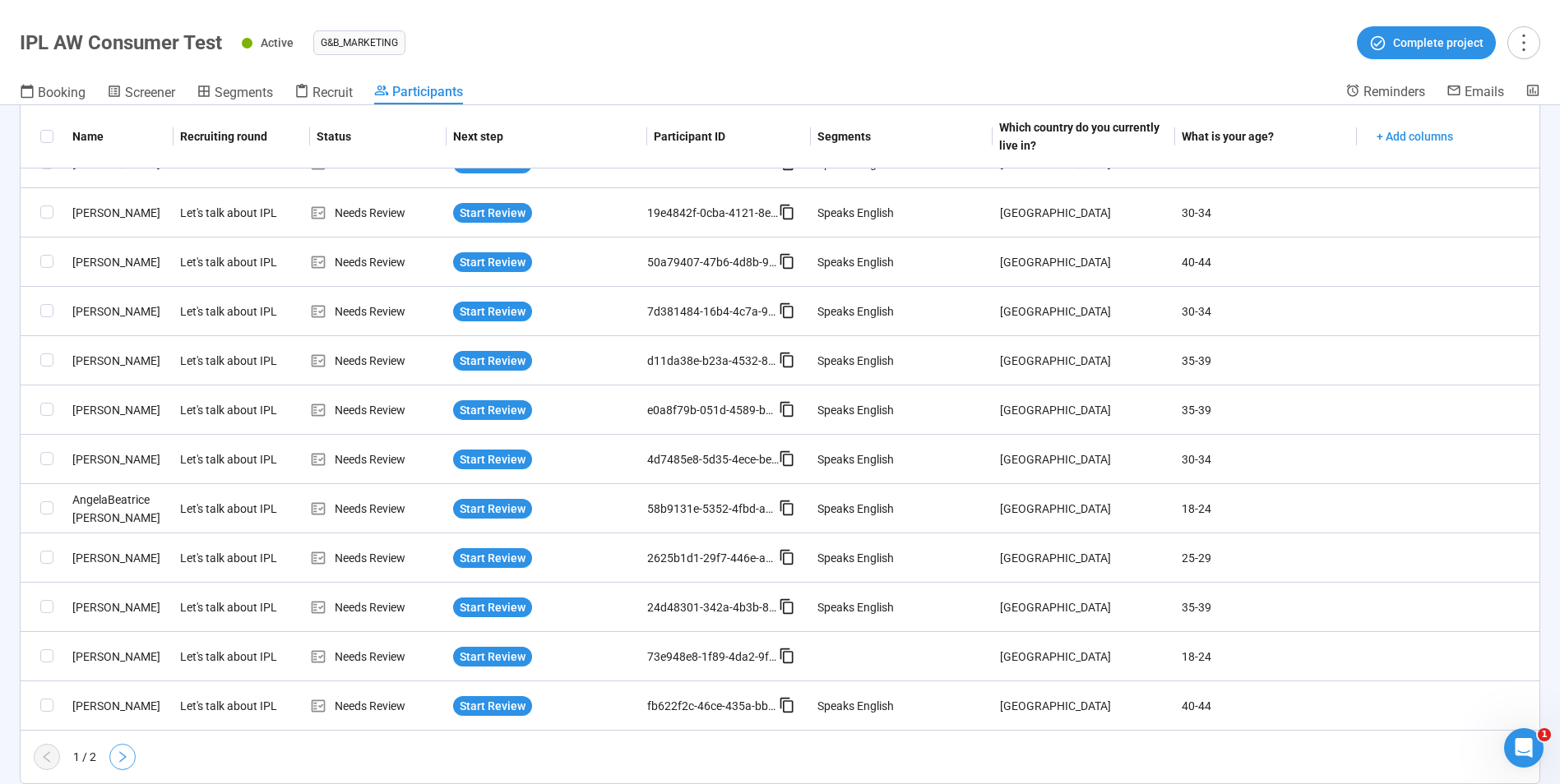
click at [121, 745] on button "button" at bounding box center [122, 756] width 26 height 26
click at [484, 513] on span "Start Review" at bounding box center [493, 509] width 66 height 18
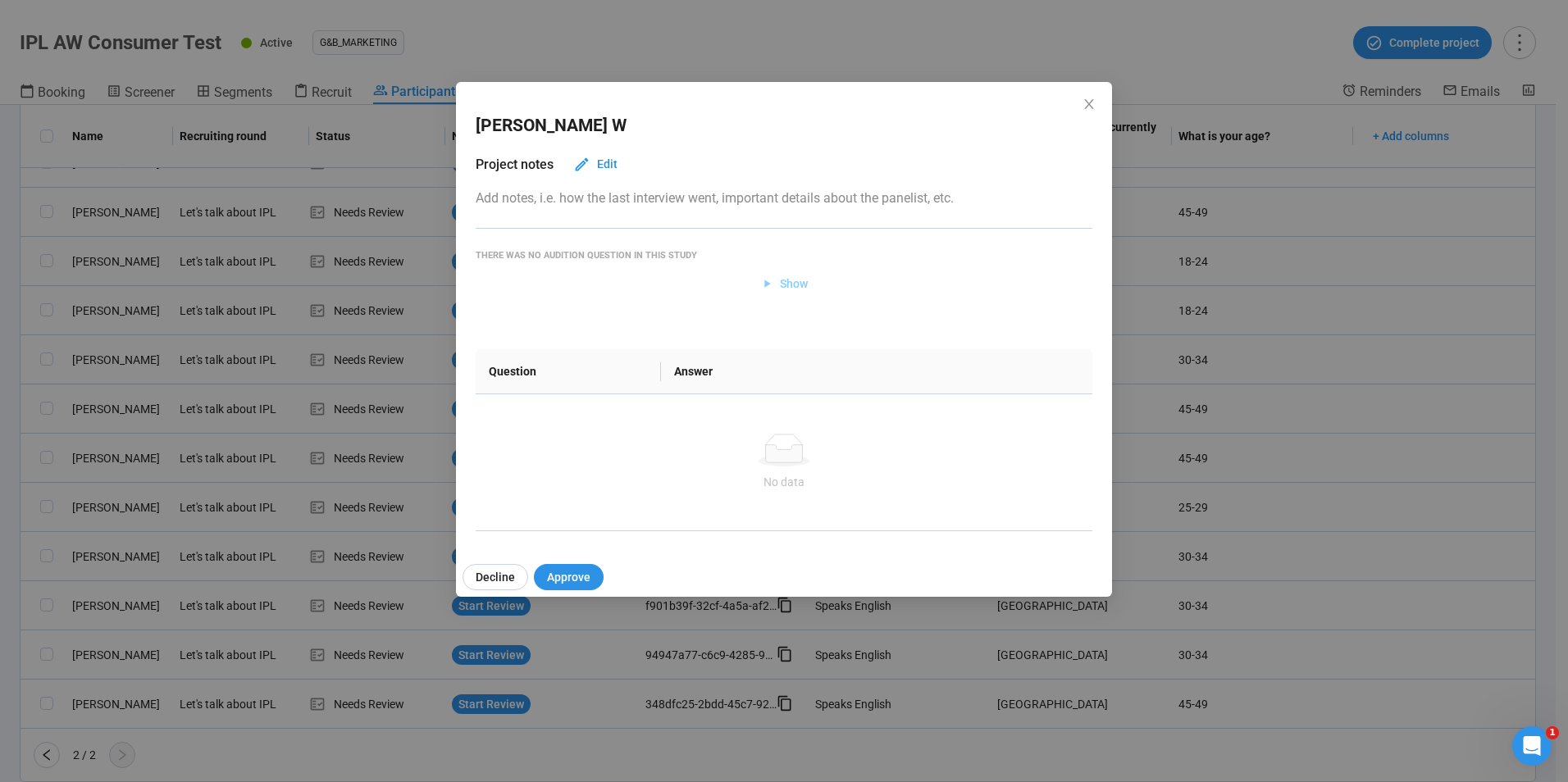
click at [764, 284] on icon "button" at bounding box center [767, 284] width 14 height 14
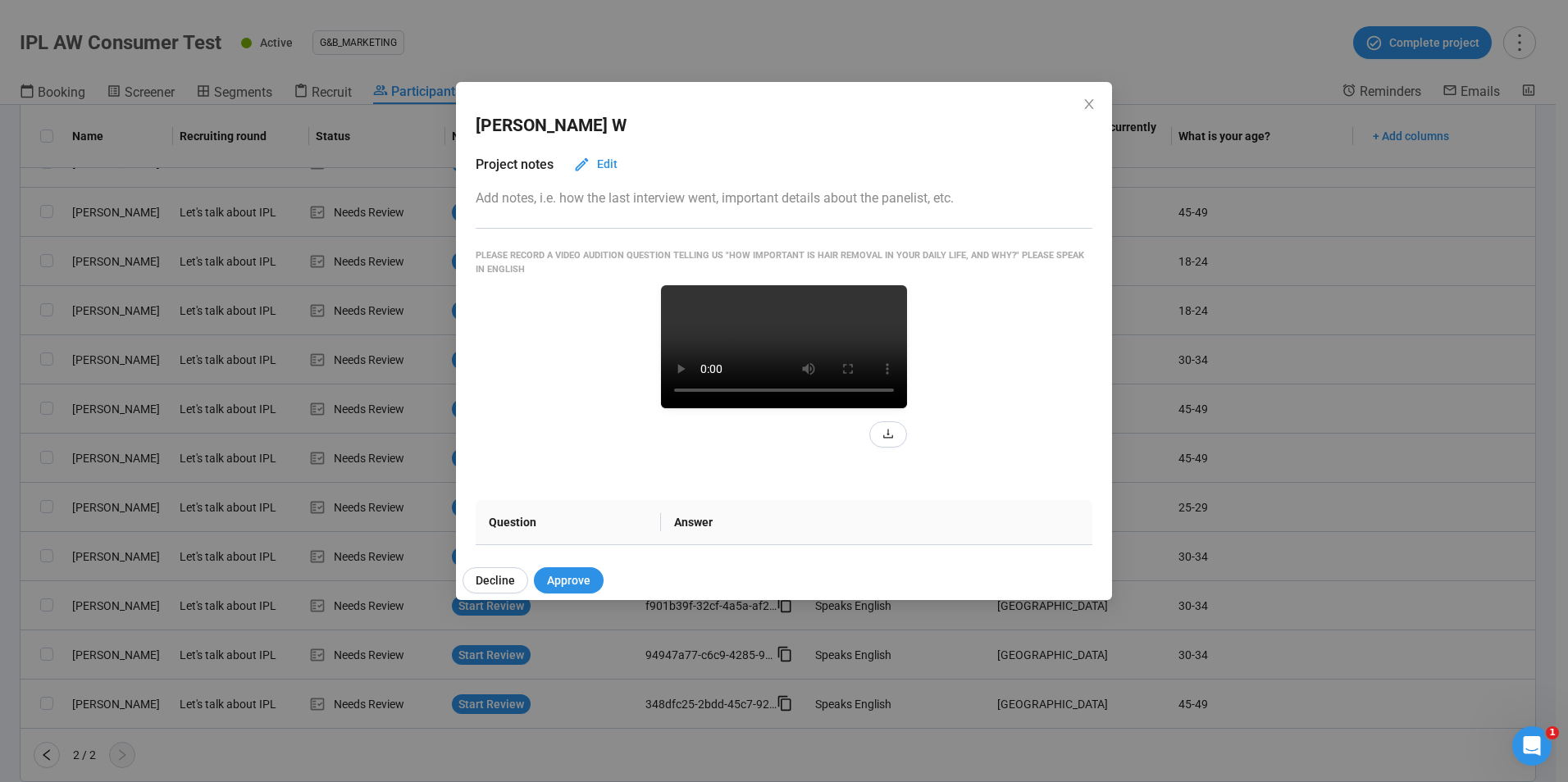
click at [566, 566] on div "Decline Approve" at bounding box center [790, 580] width 669 height 39
click at [566, 570] on button "Approve" at bounding box center [568, 580] width 69 height 26
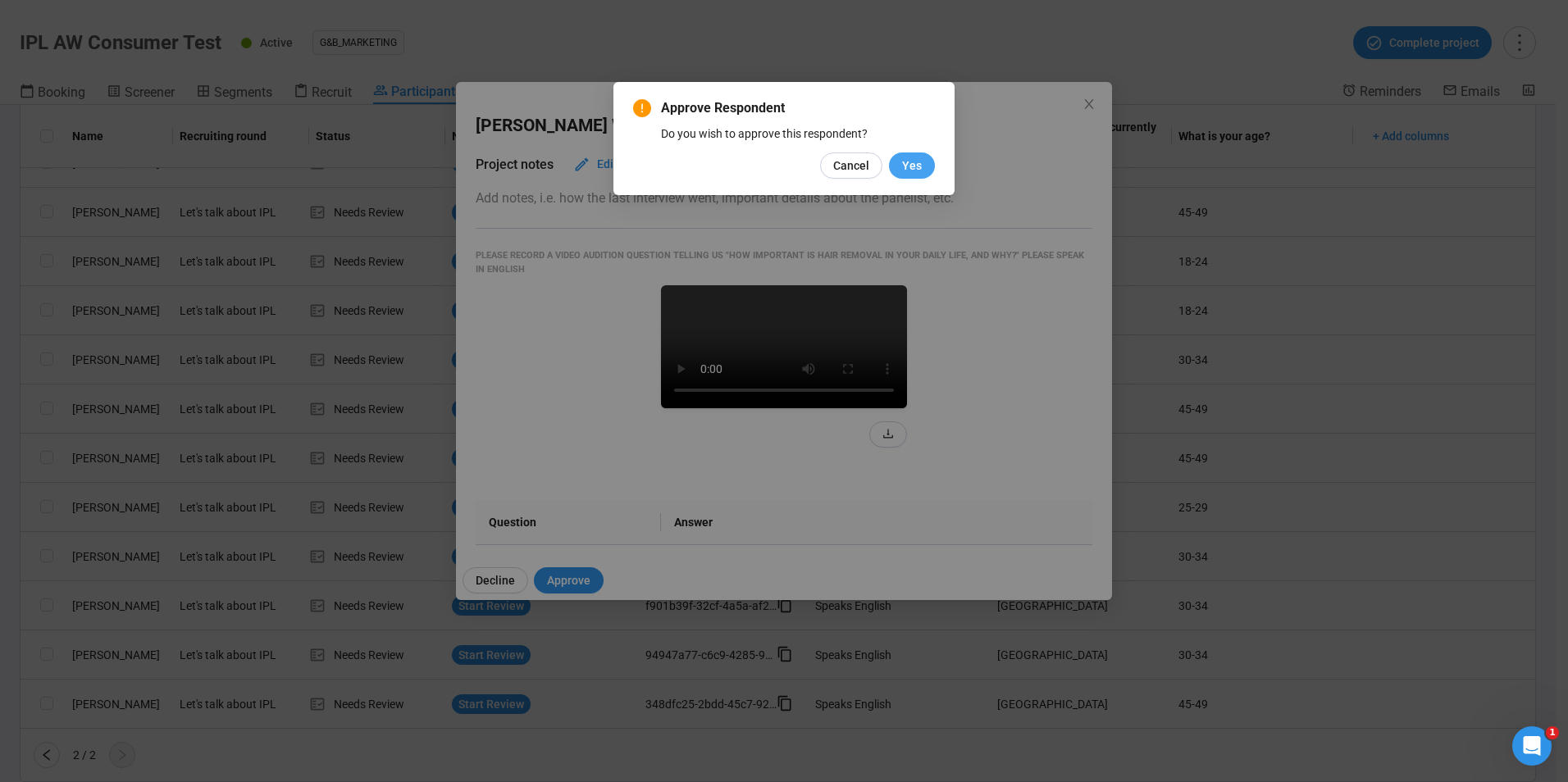
click at [904, 165] on span "Yes" at bounding box center [912, 165] width 20 height 18
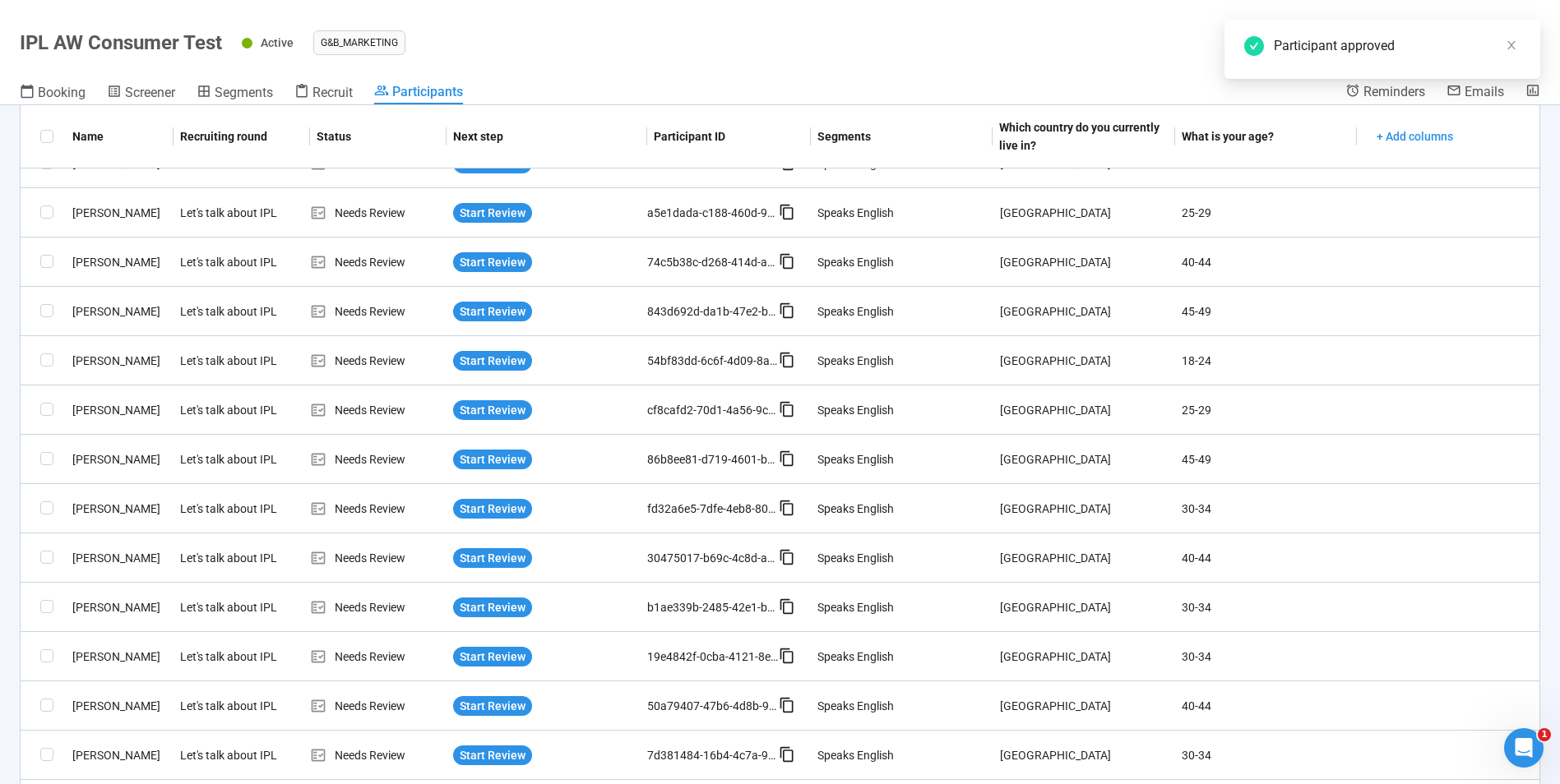
scroll to position [0, 0]
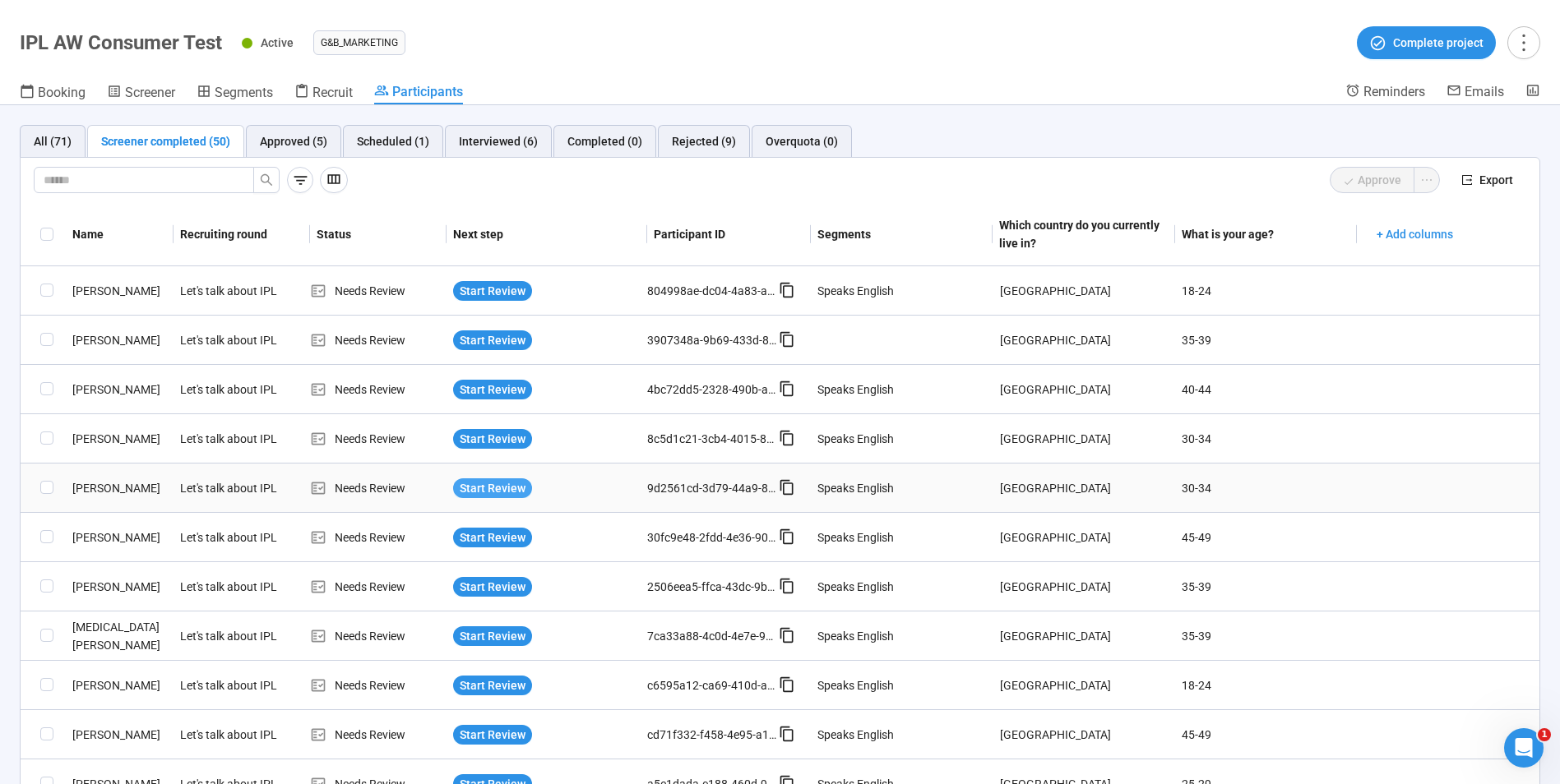
click at [500, 482] on span "Start Review" at bounding box center [493, 488] width 66 height 18
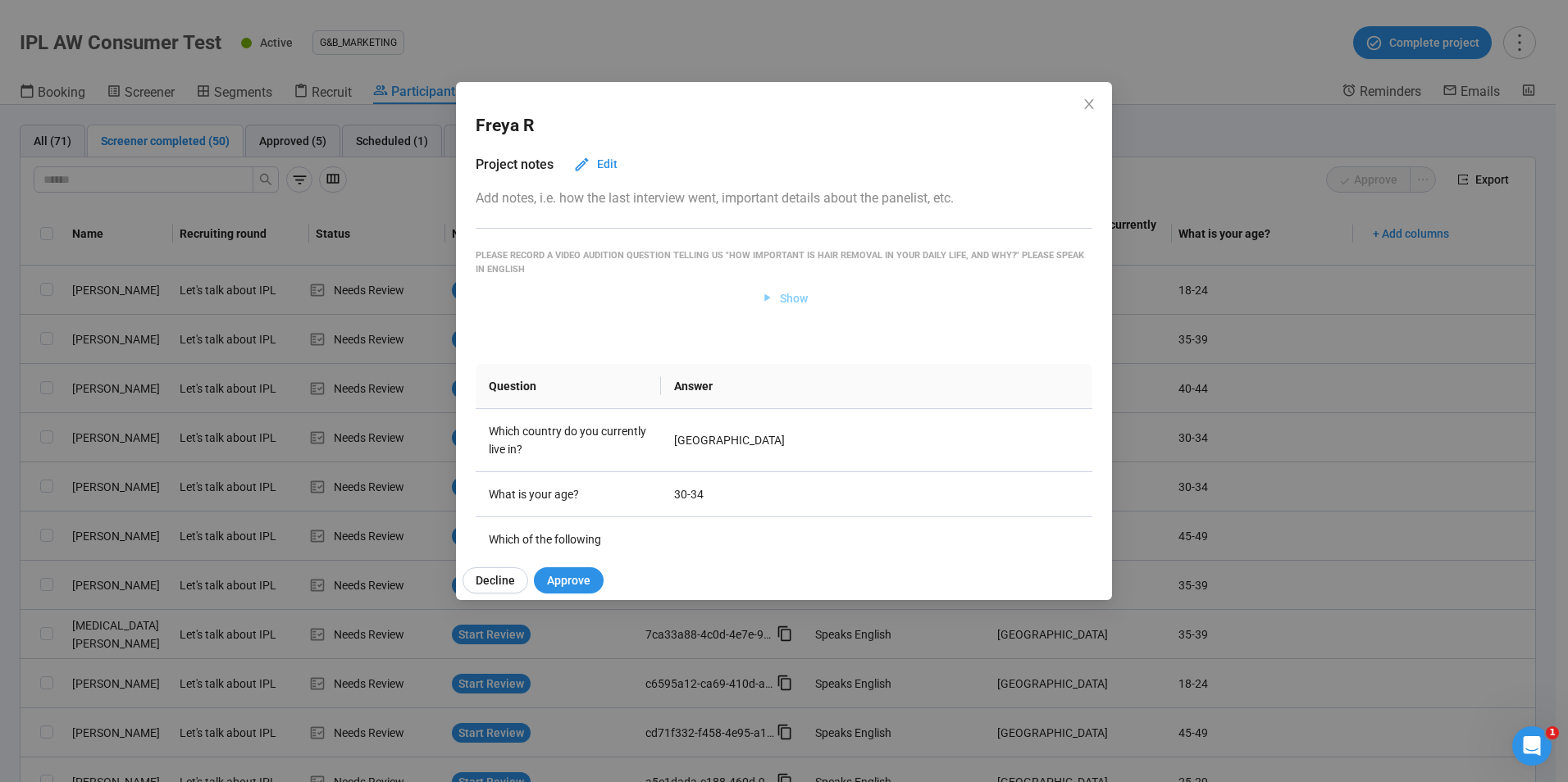
click at [799, 297] on span "Show" at bounding box center [793, 298] width 28 height 18
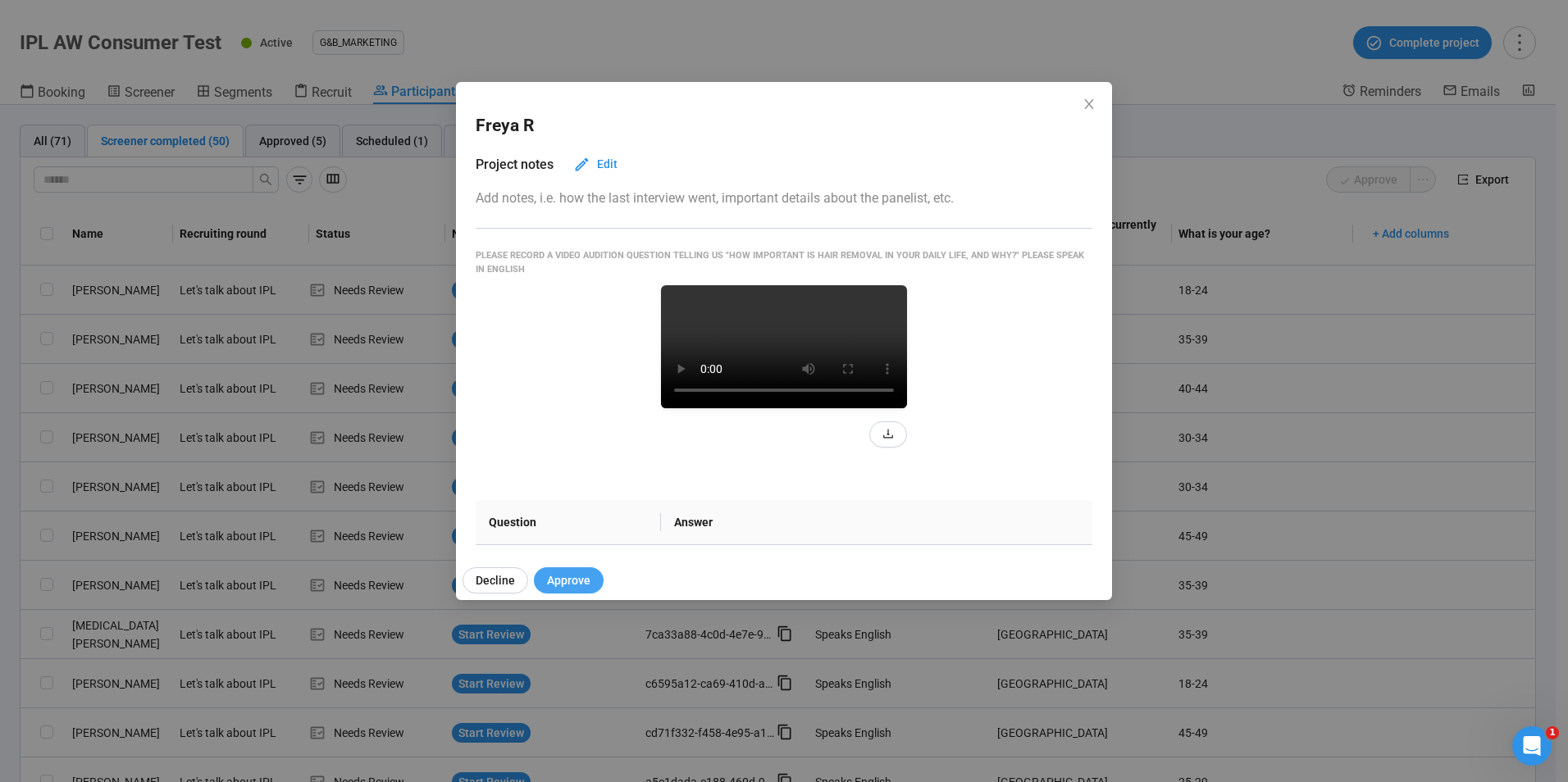
click at [570, 583] on span "Approve" at bounding box center [569, 581] width 43 height 18
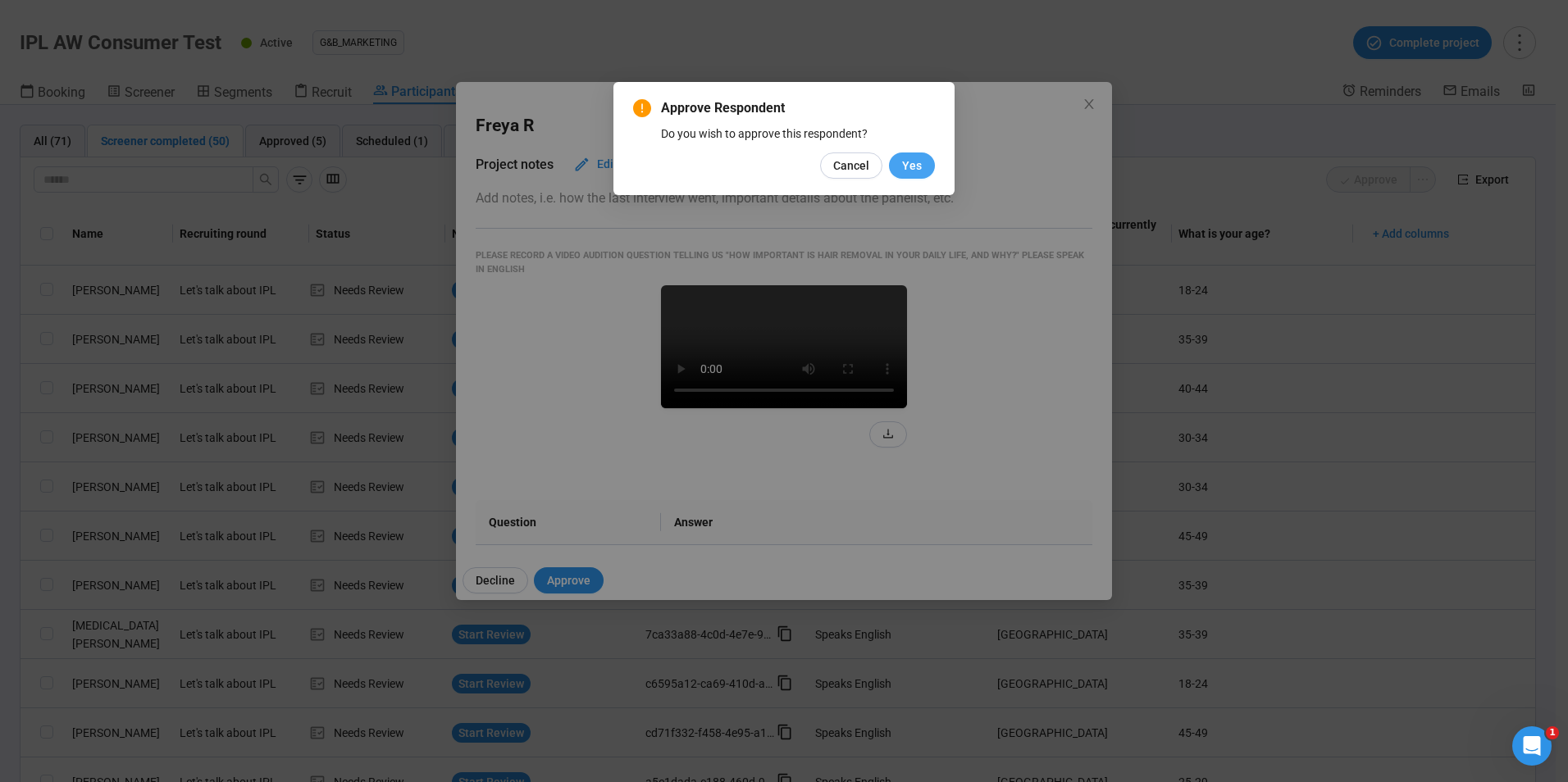
click at [903, 173] on span "Yes" at bounding box center [912, 165] width 20 height 18
